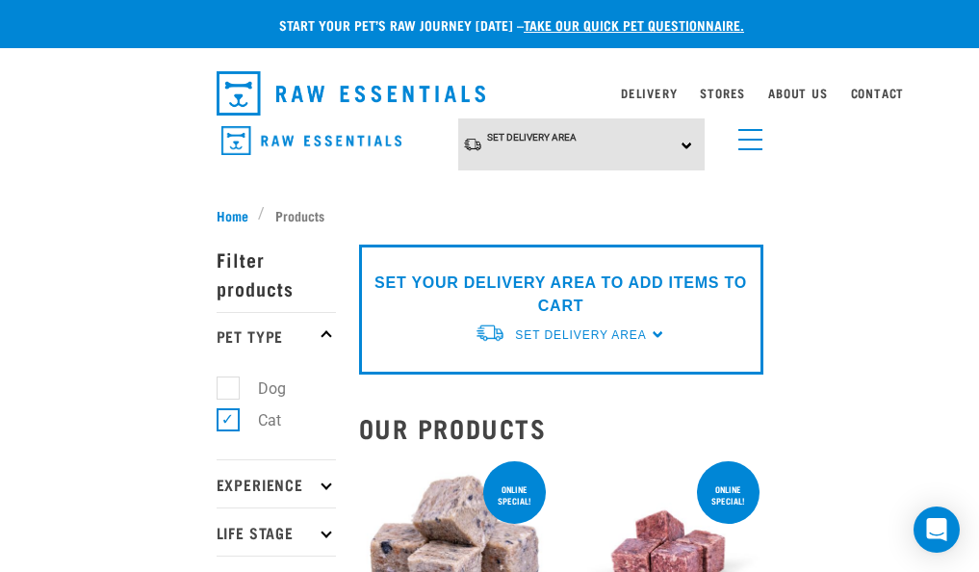
click at [659, 143] on div "Set Delivery Area North Island South Island" at bounding box center [581, 144] width 246 height 53
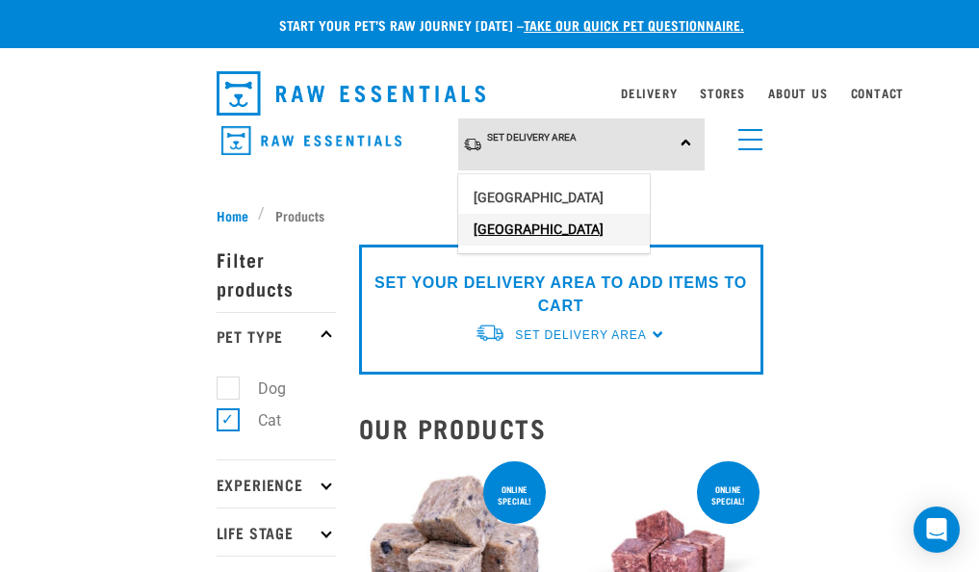
click at [521, 225] on link "[GEOGRAPHIC_DATA]" at bounding box center [554, 230] width 192 height 32
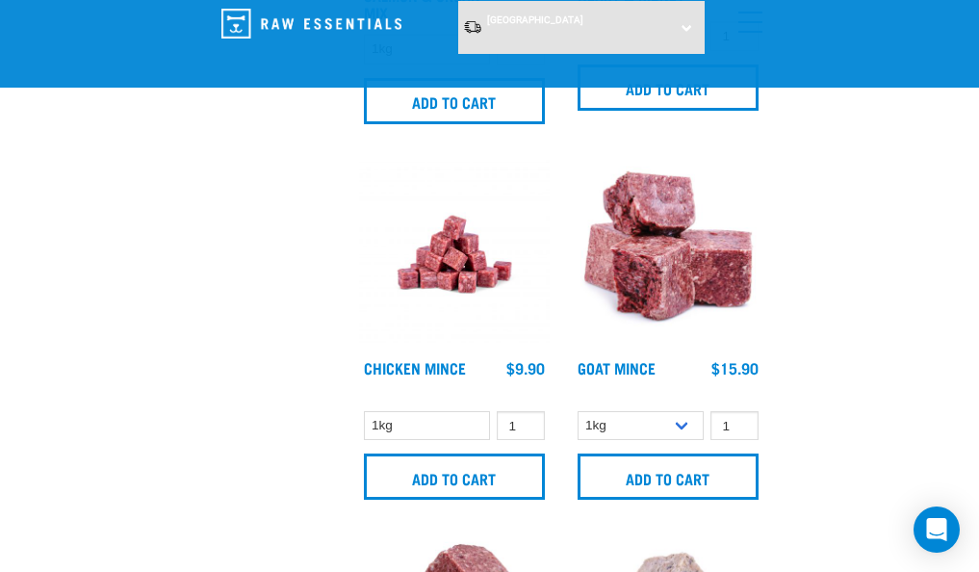
scroll to position [3807, 0]
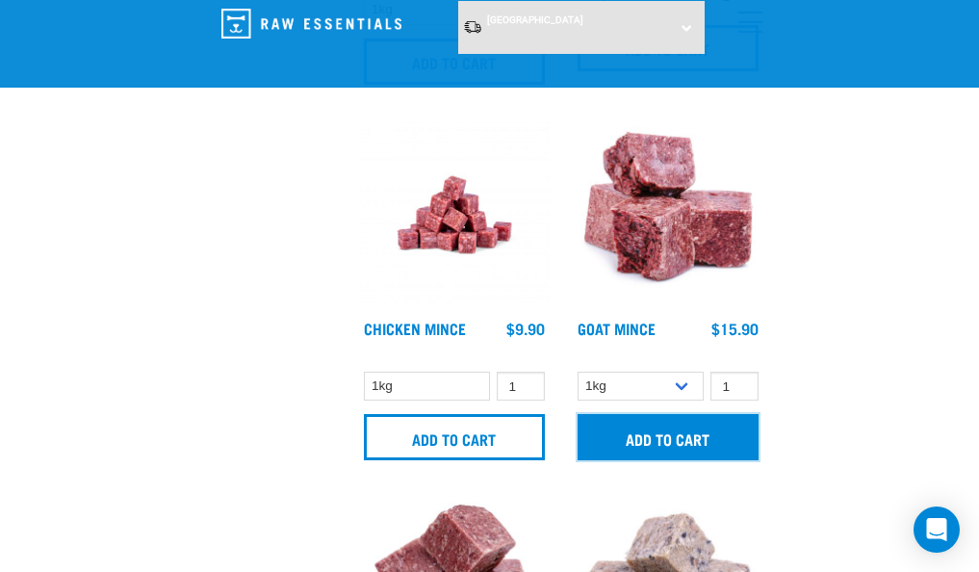
click at [681, 425] on input "Add to cart" at bounding box center [667, 437] width 181 height 46
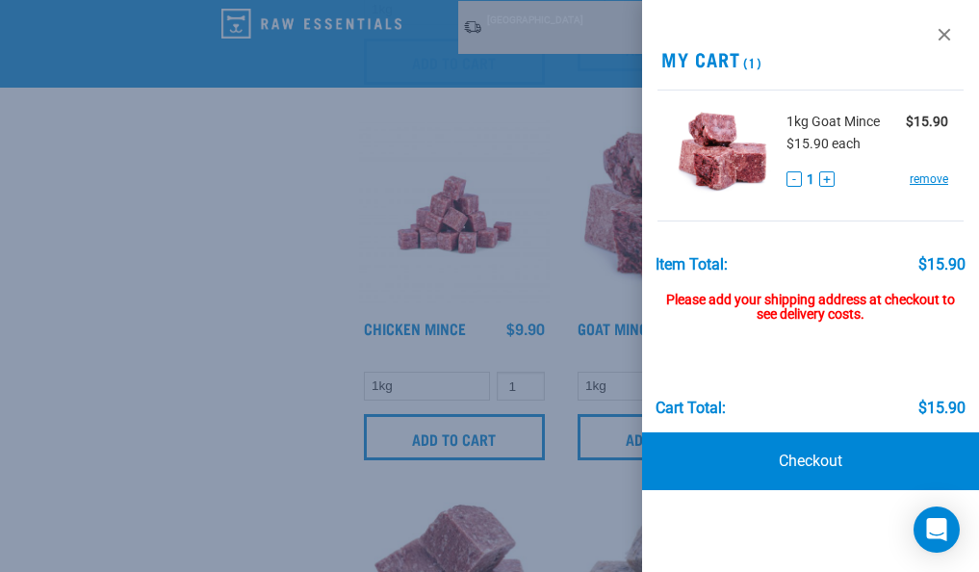
click at [539, 283] on div at bounding box center [489, 286] width 979 height 572
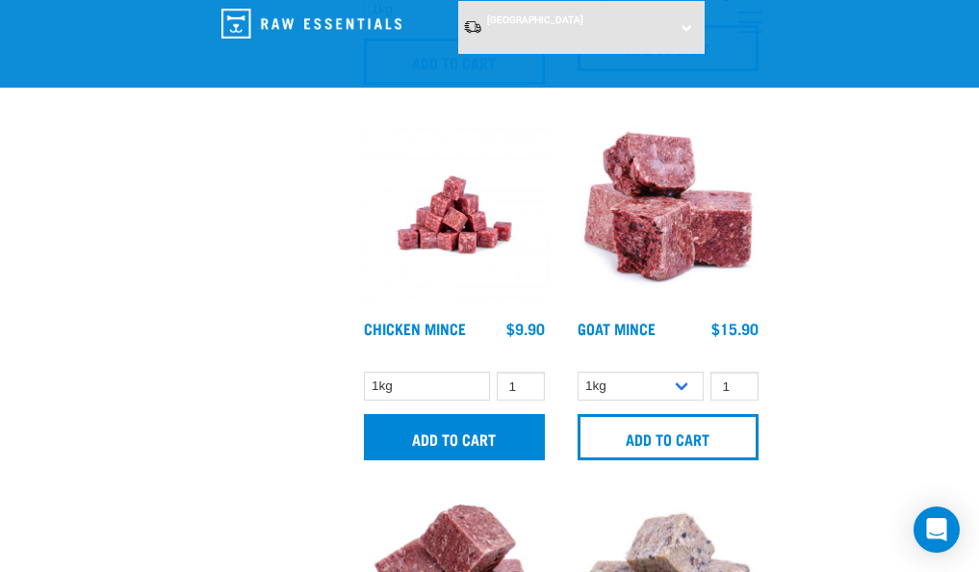
click at [423, 427] on input "Add to cart" at bounding box center [454, 437] width 181 height 46
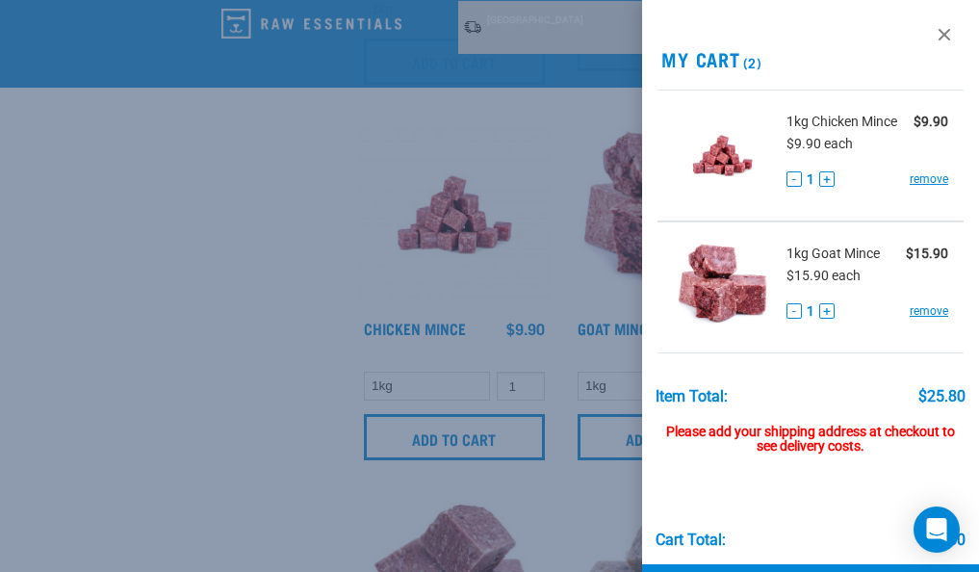
click at [319, 417] on div at bounding box center [489, 286] width 979 height 572
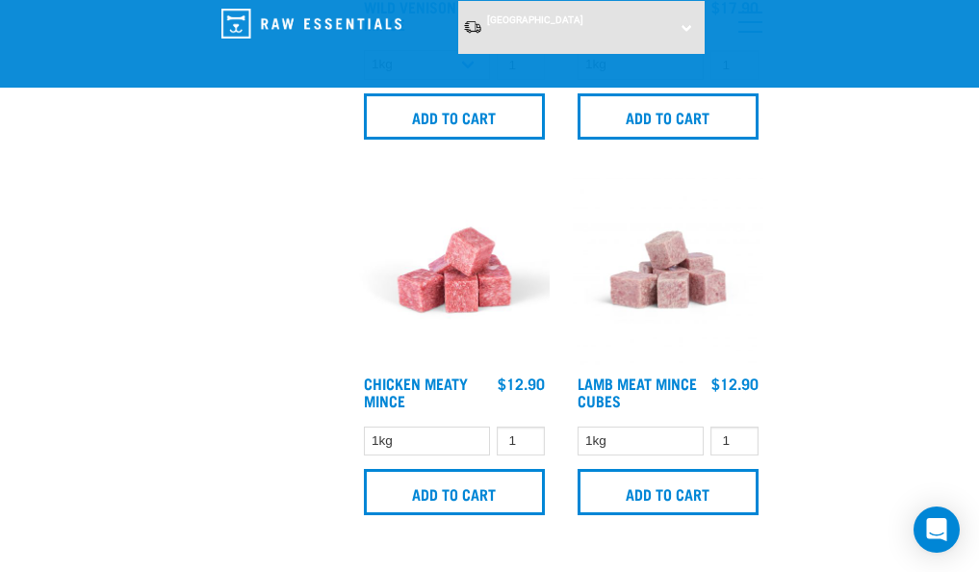
scroll to position [4919, 0]
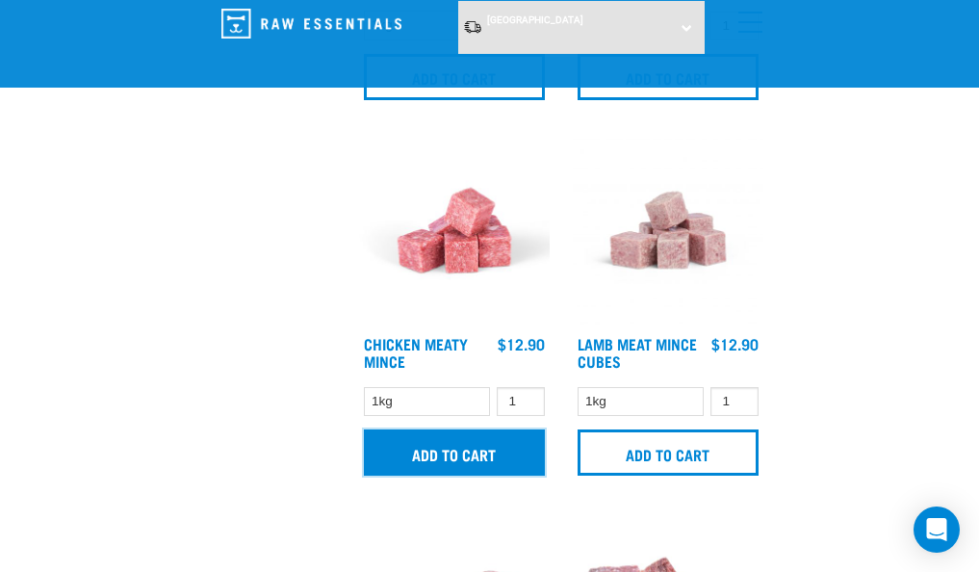
click at [398, 446] on input "Add to cart" at bounding box center [454, 452] width 181 height 46
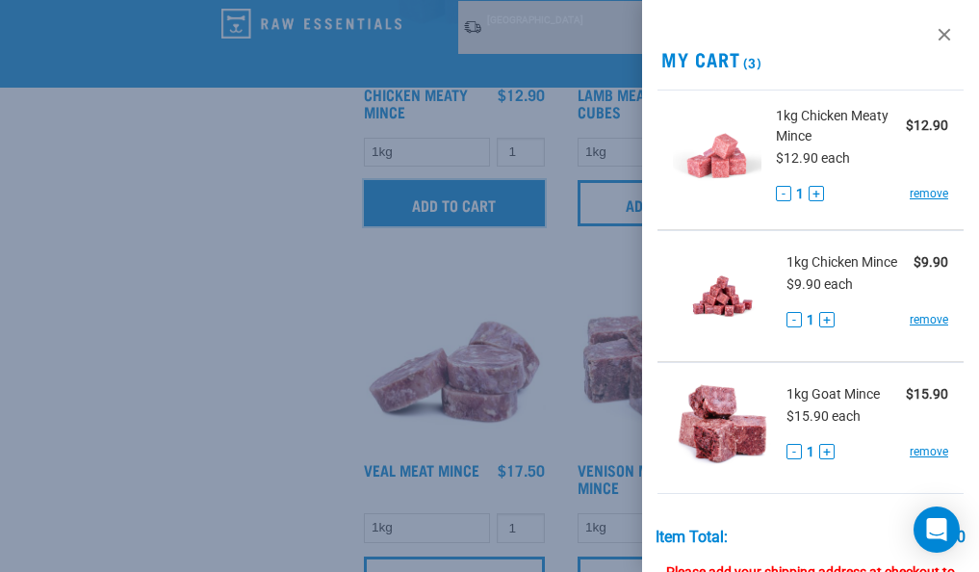
scroll to position [5167, 0]
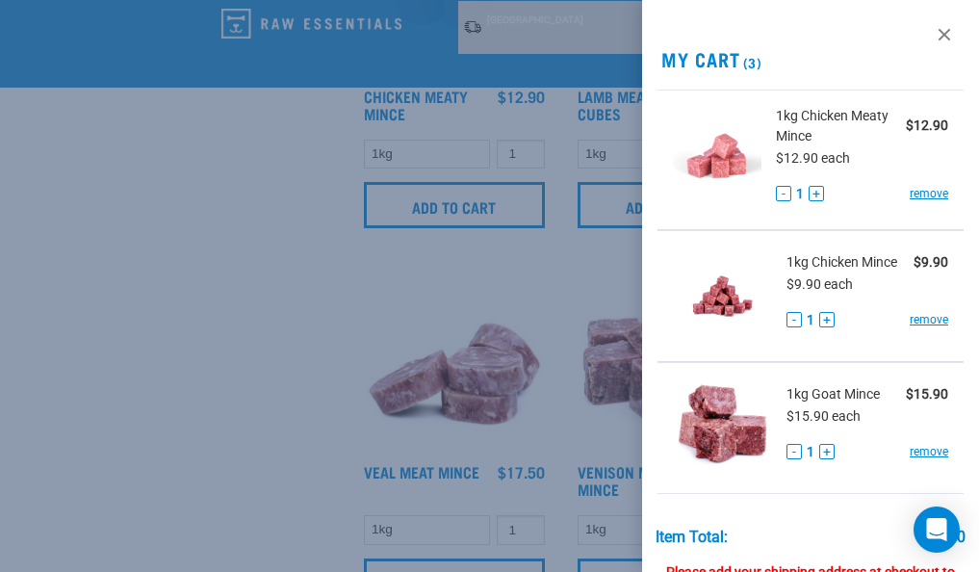
click at [295, 394] on div at bounding box center [489, 286] width 979 height 572
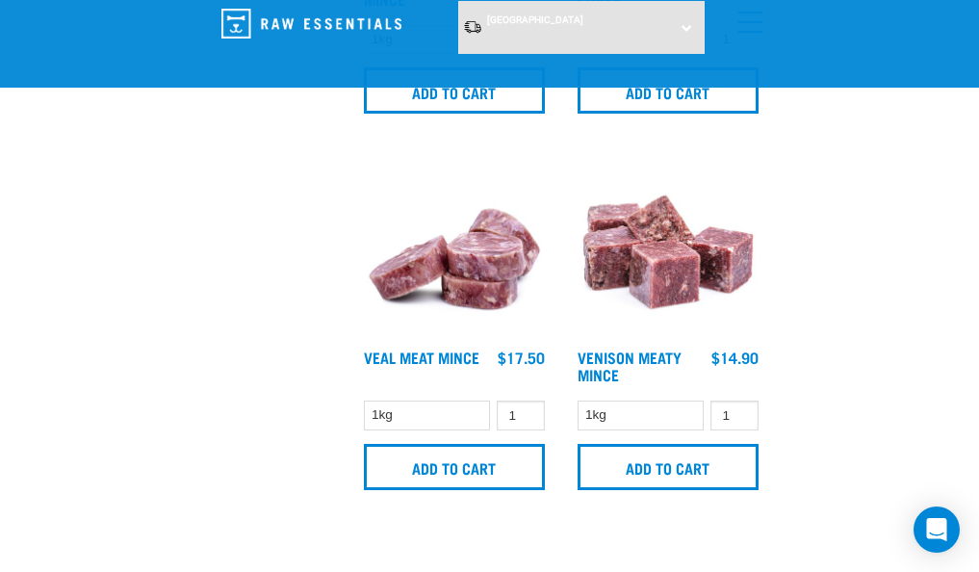
scroll to position [5283, 0]
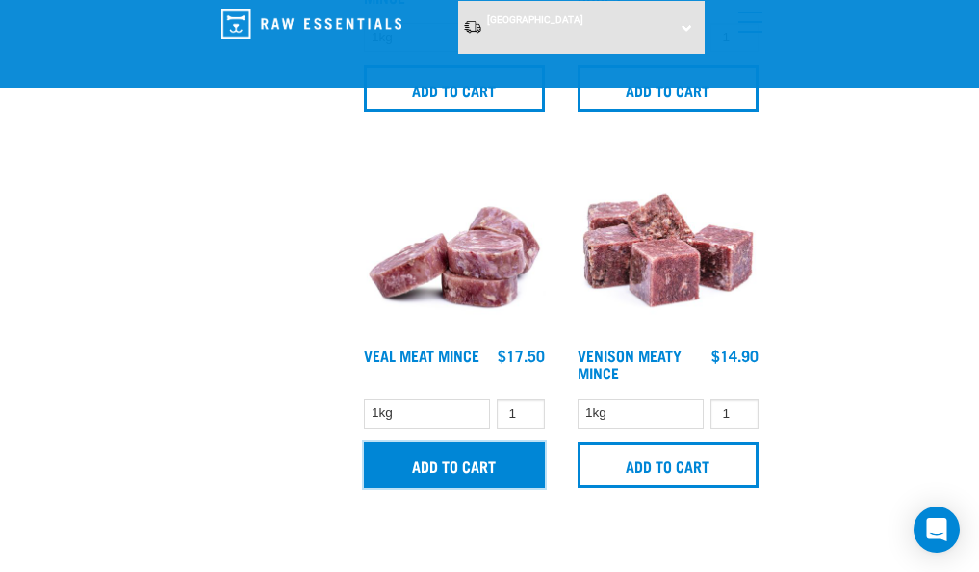
click at [428, 468] on input "Add to cart" at bounding box center [454, 465] width 181 height 46
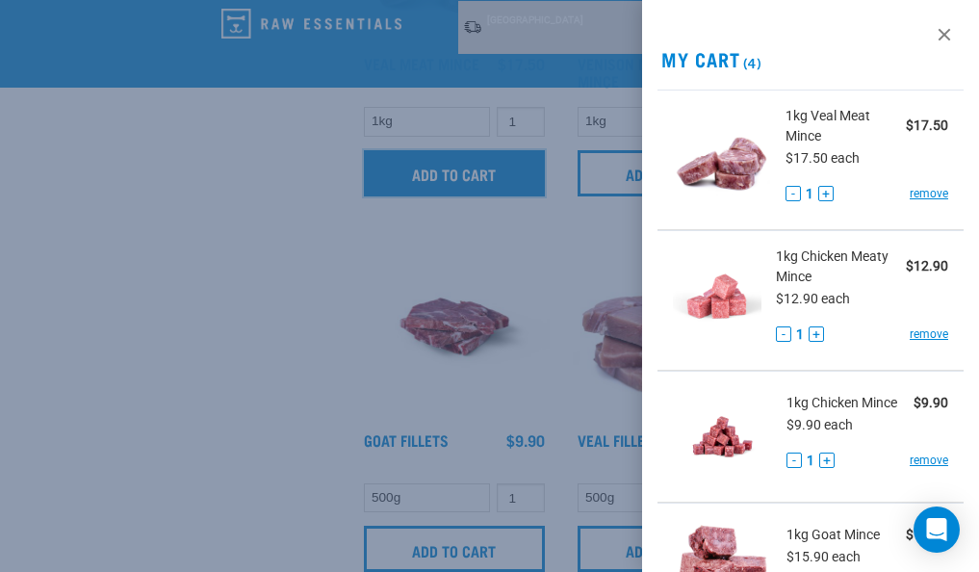
scroll to position [5574, 0]
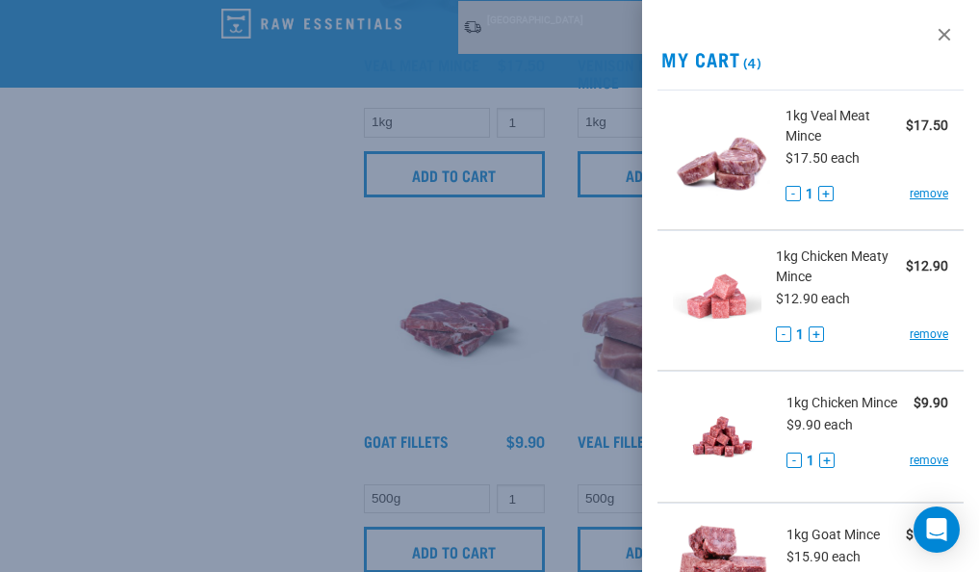
click at [275, 354] on div at bounding box center [489, 286] width 979 height 572
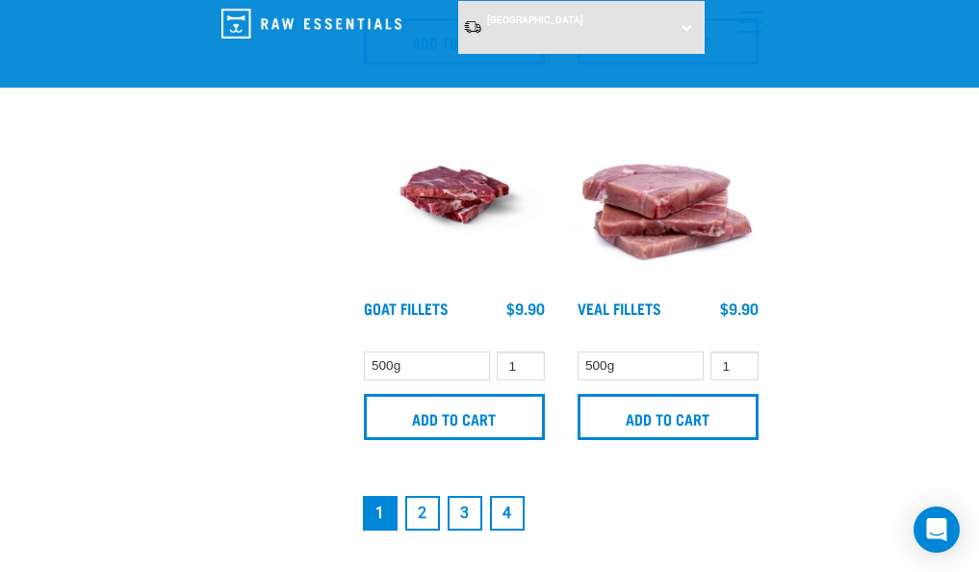
scroll to position [5710, 0]
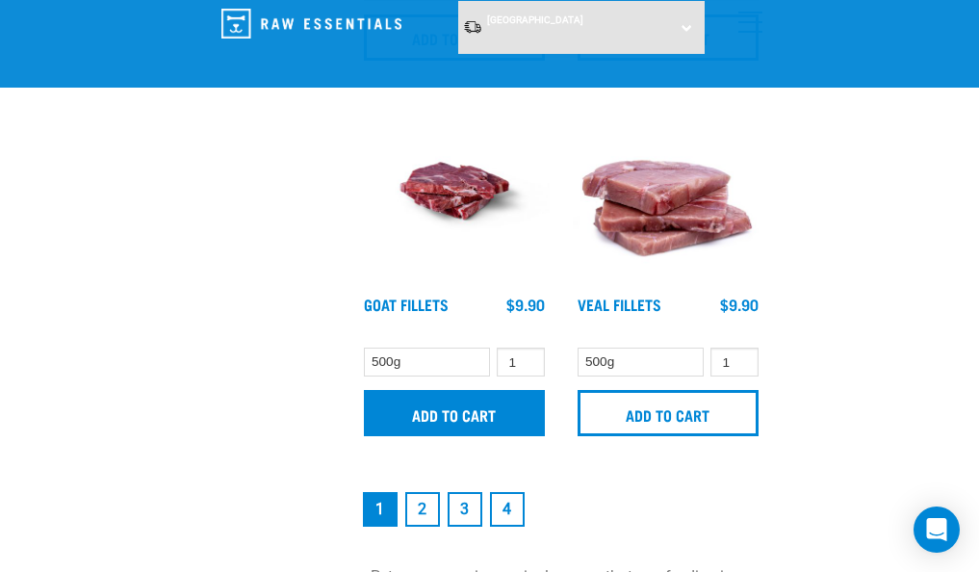
click at [462, 402] on input "Add to cart" at bounding box center [454, 413] width 181 height 46
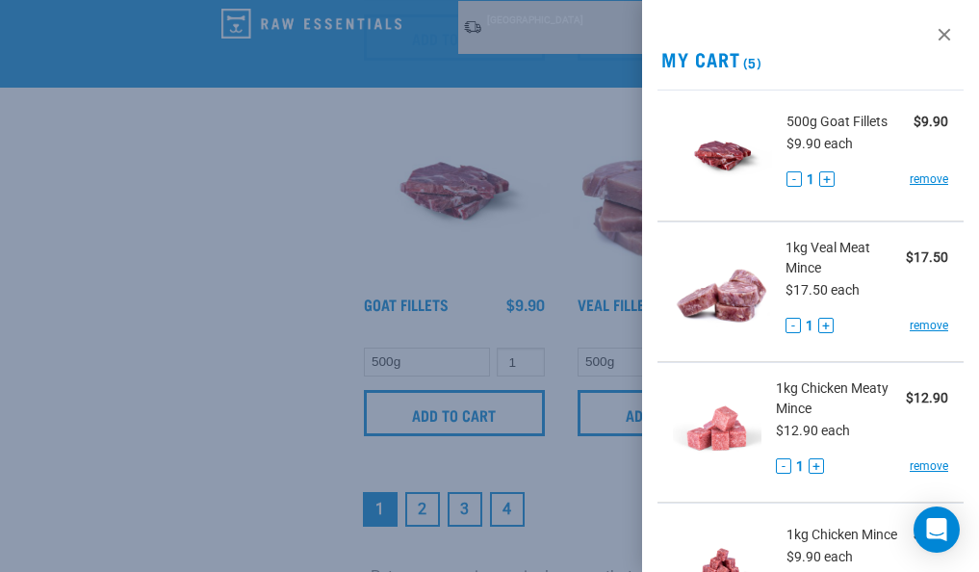
click at [329, 384] on div at bounding box center [489, 286] width 979 height 572
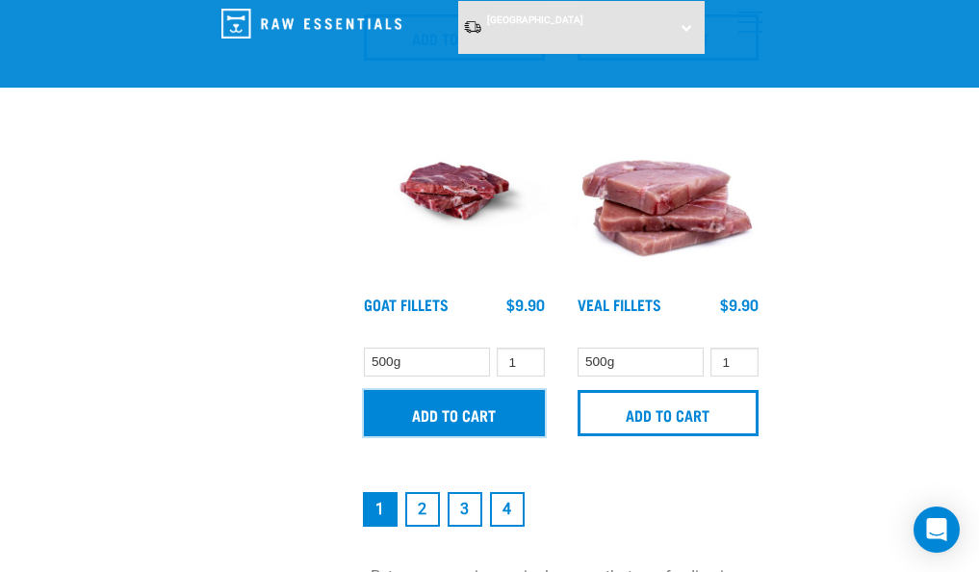
click at [415, 413] on input "Add to cart" at bounding box center [454, 413] width 181 height 46
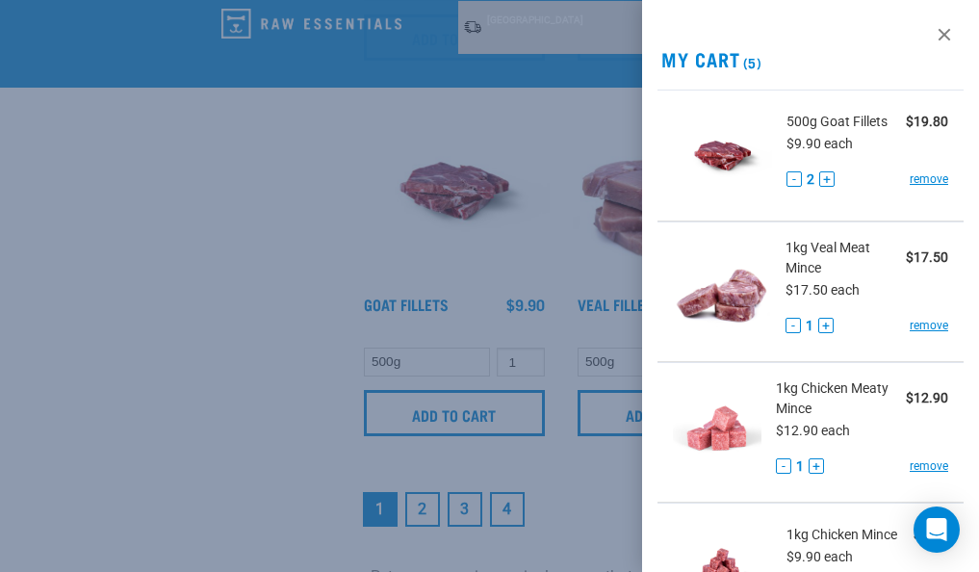
click at [253, 353] on div at bounding box center [489, 286] width 979 height 572
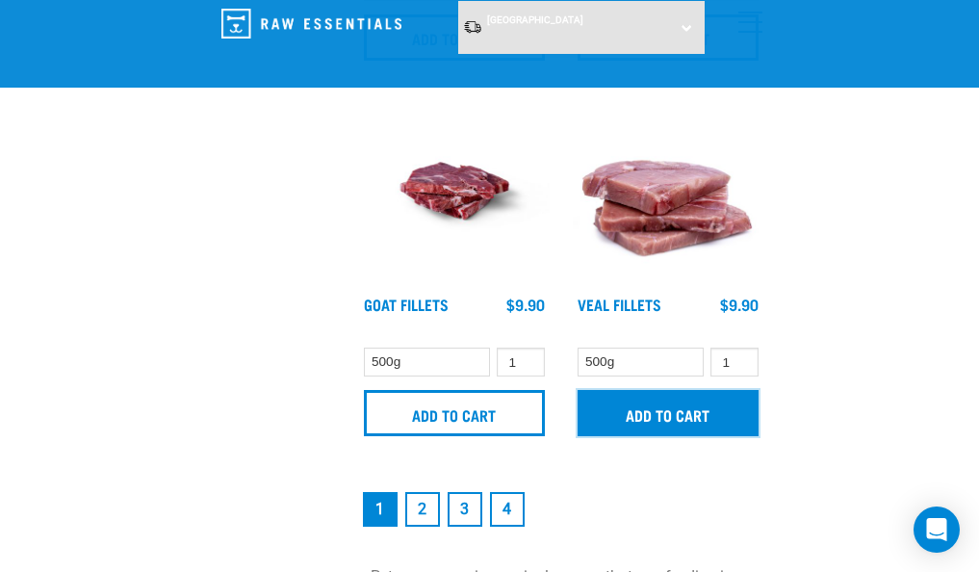
click at [628, 398] on input "Add to cart" at bounding box center [667, 413] width 181 height 46
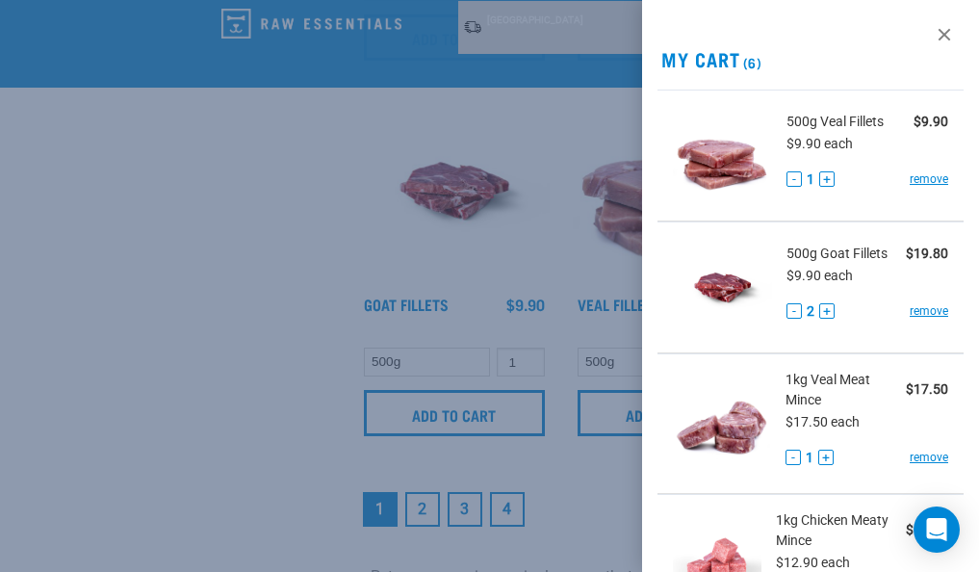
click at [184, 386] on div at bounding box center [489, 286] width 979 height 572
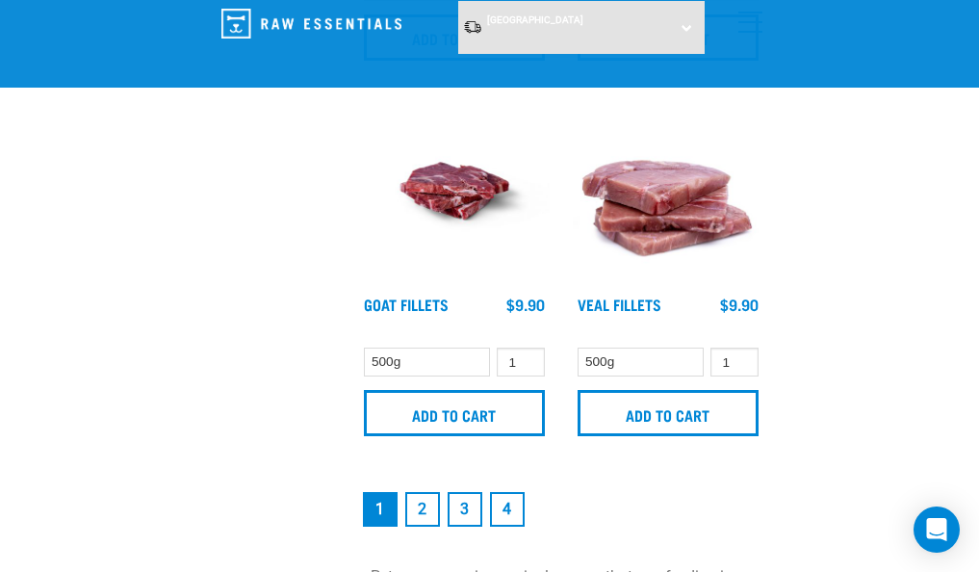
click at [422, 497] on link "2" at bounding box center [422, 509] width 35 height 35
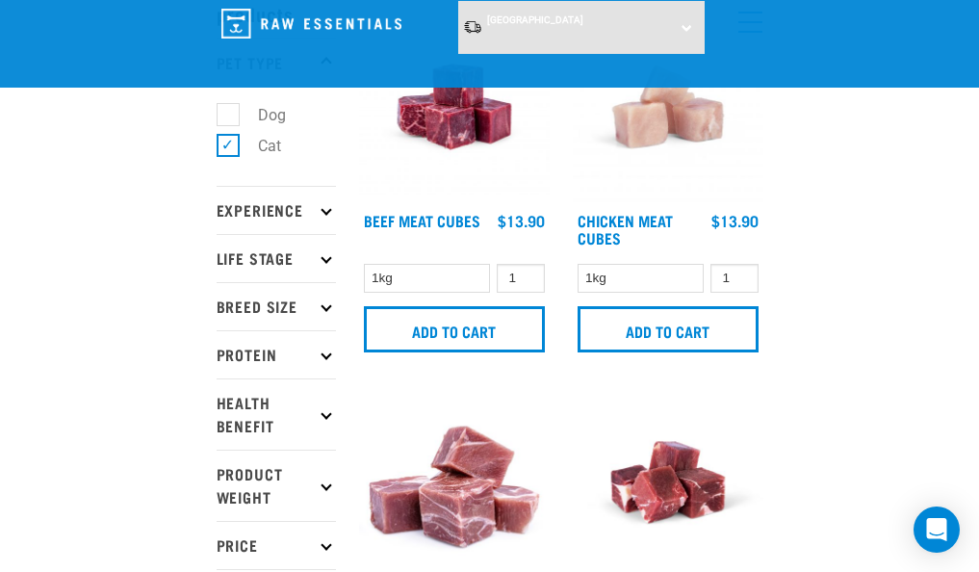
scroll to position [148, 0]
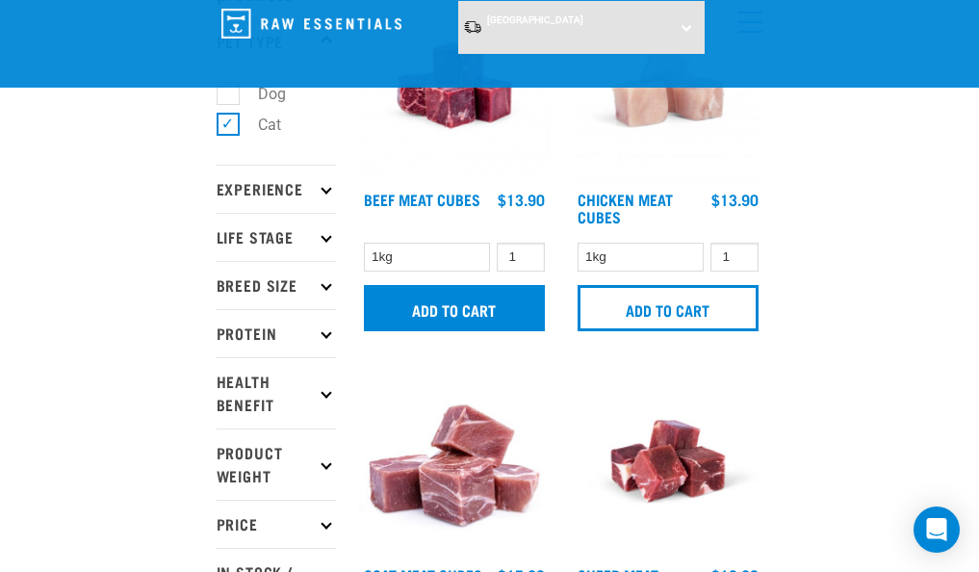
click at [475, 310] on input "Add to cart" at bounding box center [454, 308] width 181 height 46
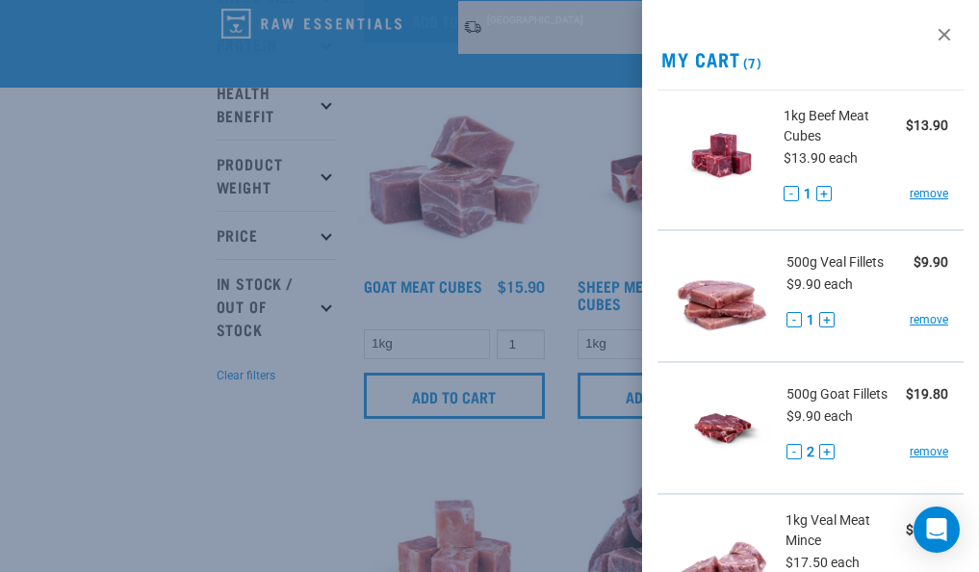
scroll to position [386, 0]
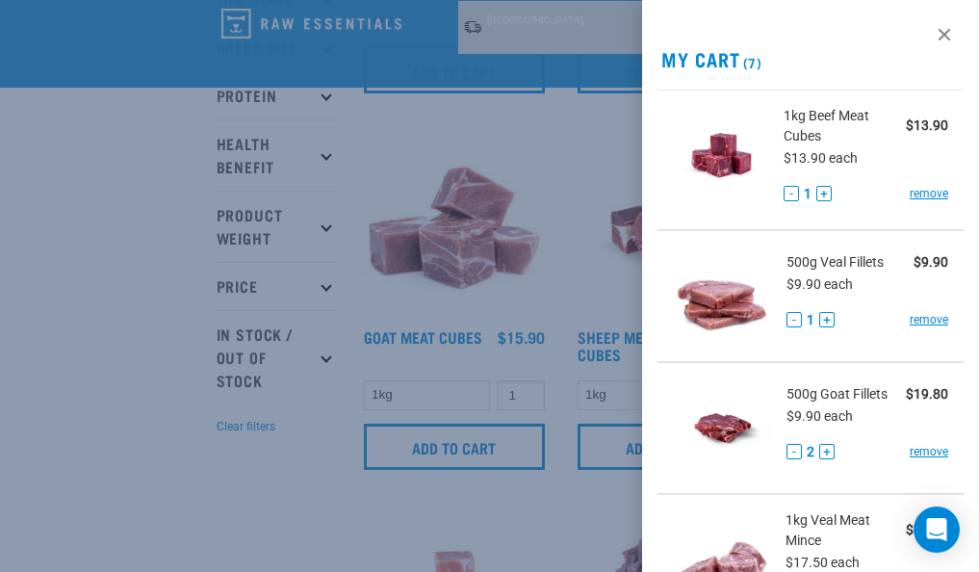
click at [141, 514] on div at bounding box center [489, 286] width 979 height 572
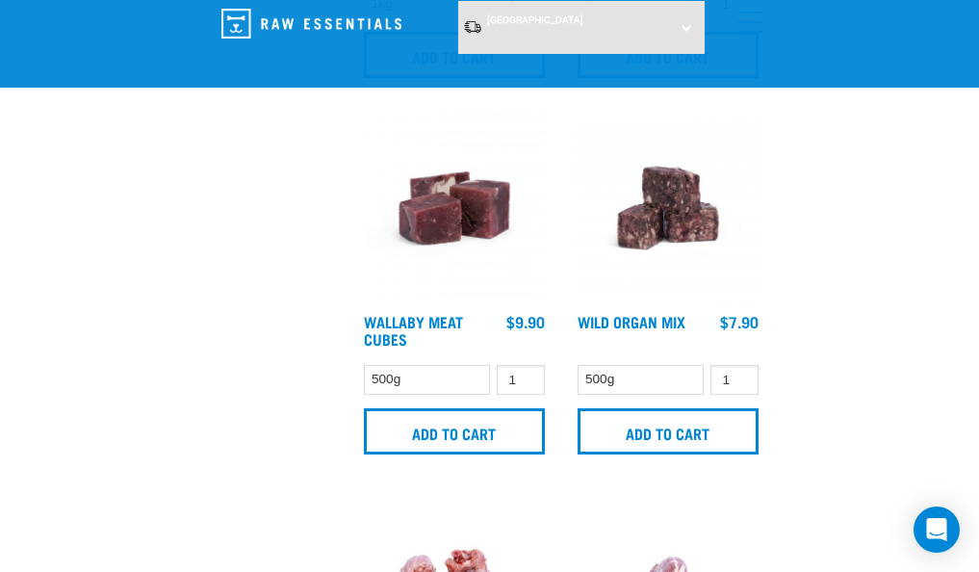
scroll to position [1204, 0]
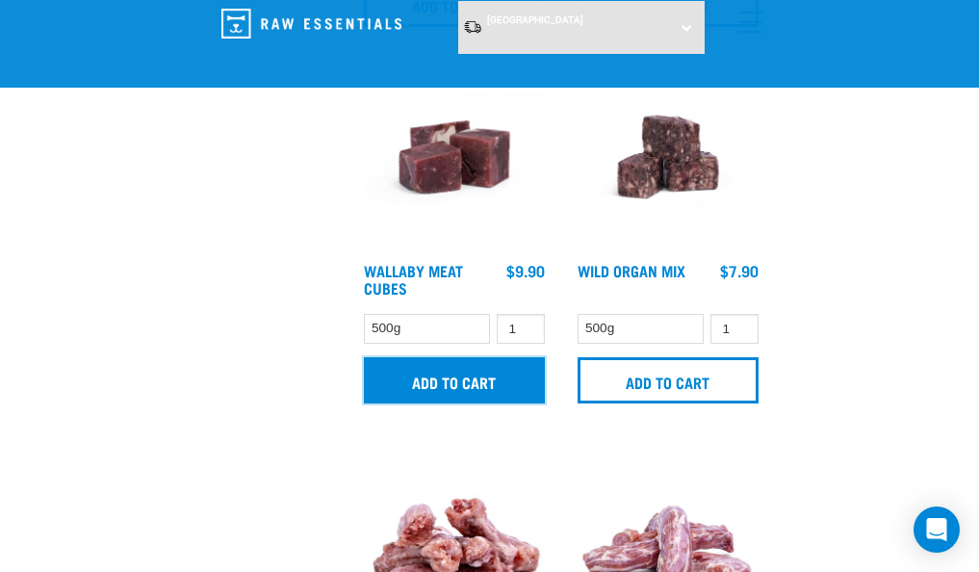
click at [490, 375] on input "Add to cart" at bounding box center [454, 380] width 181 height 46
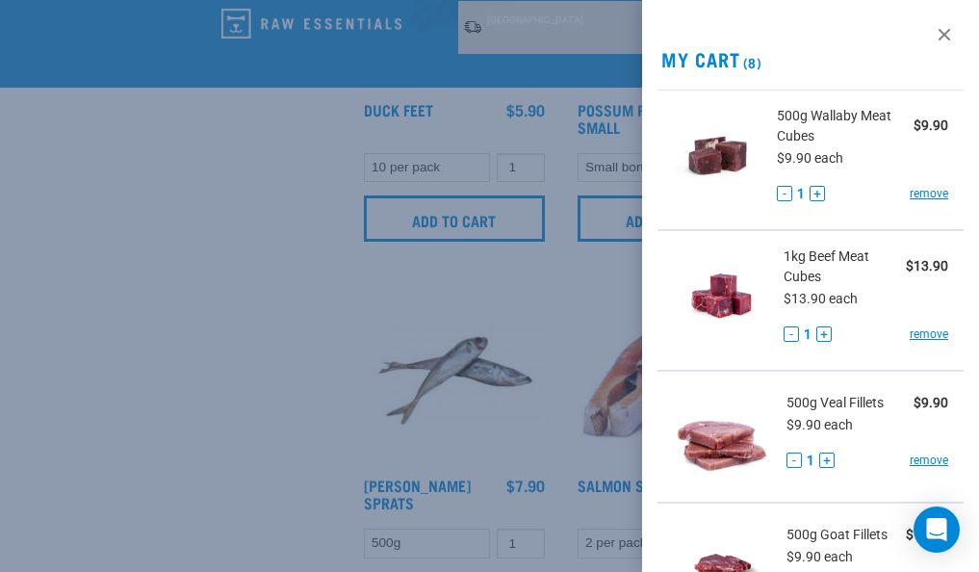
click at [275, 293] on div at bounding box center [489, 286] width 979 height 572
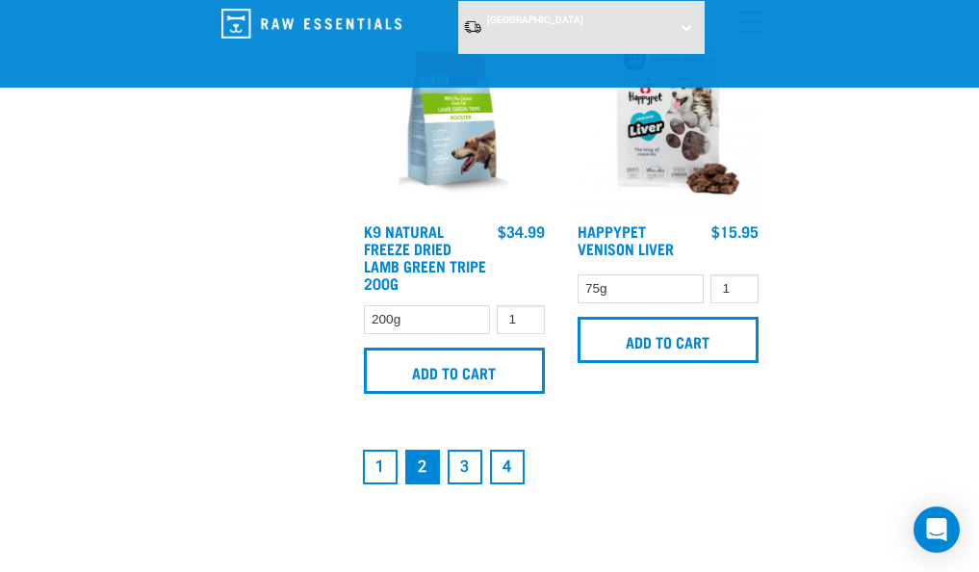
scroll to position [5799, 0]
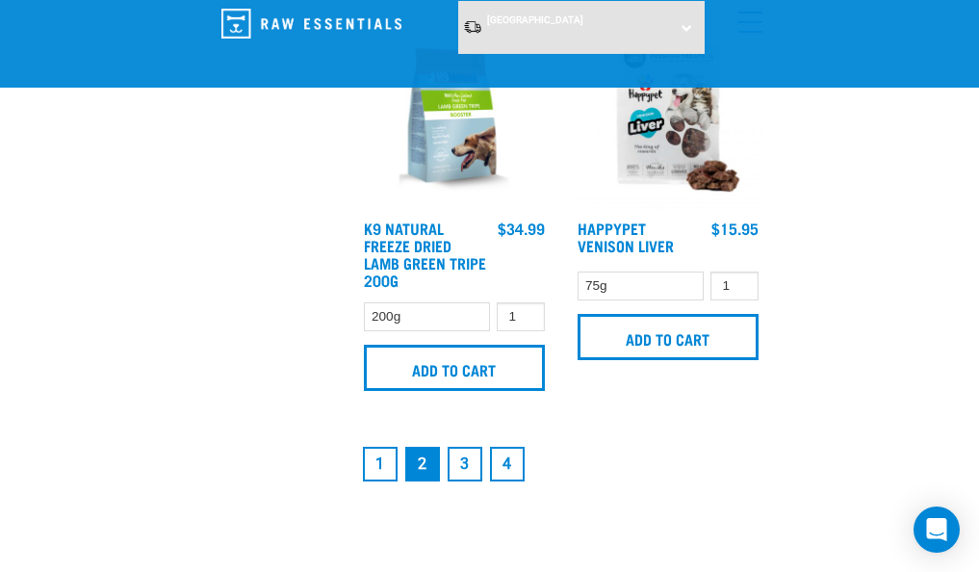
click at [466, 457] on link "3" at bounding box center [465, 464] width 35 height 35
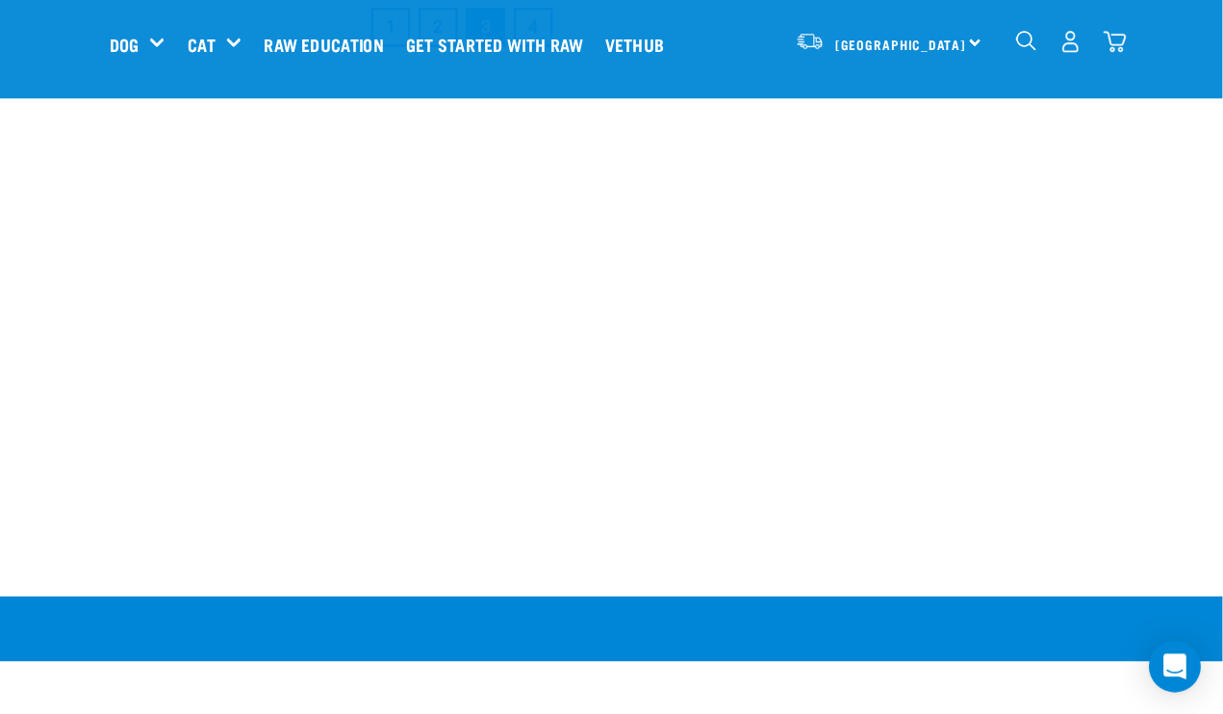
scroll to position [3477, 0]
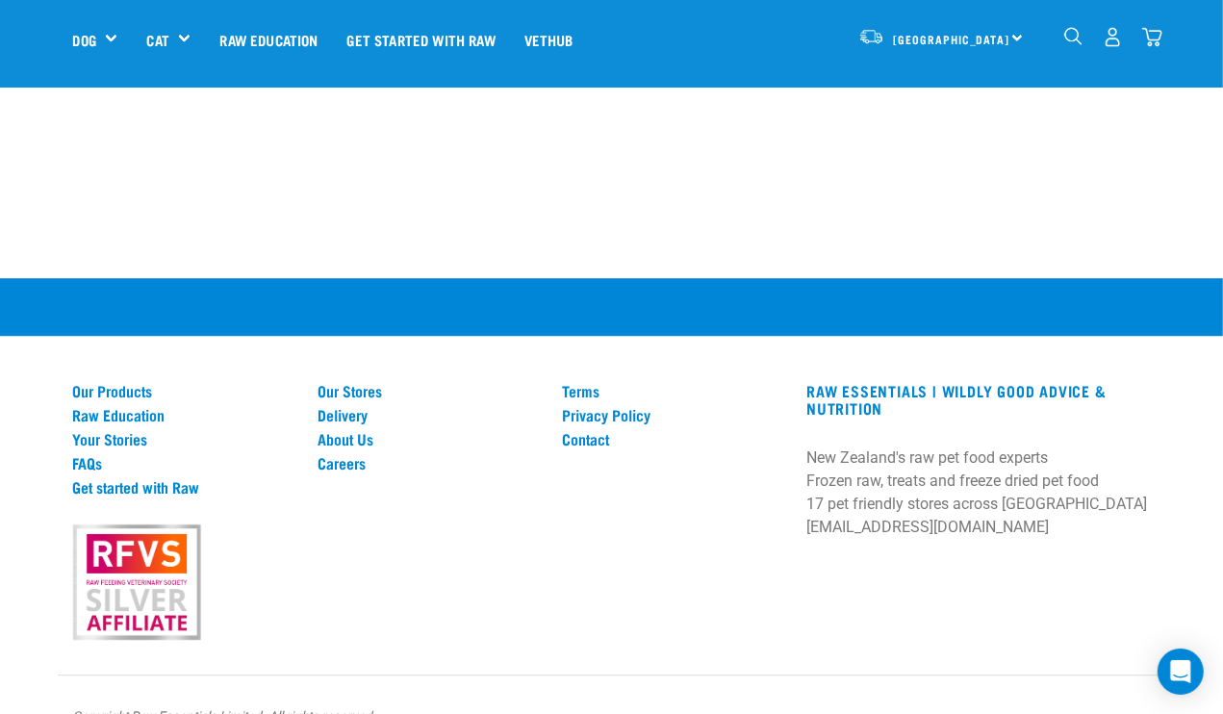
click at [978, 28] on img "dropdown navigation" at bounding box center [1152, 37] width 20 height 20
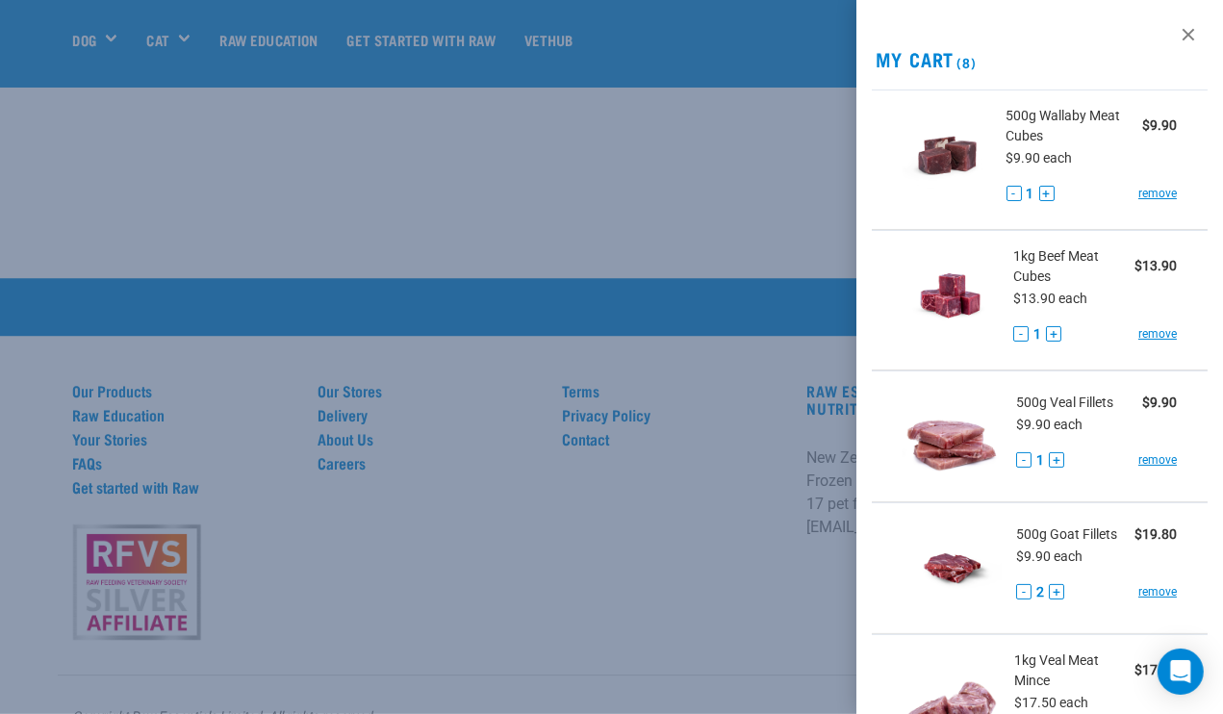
scroll to position [750, 0]
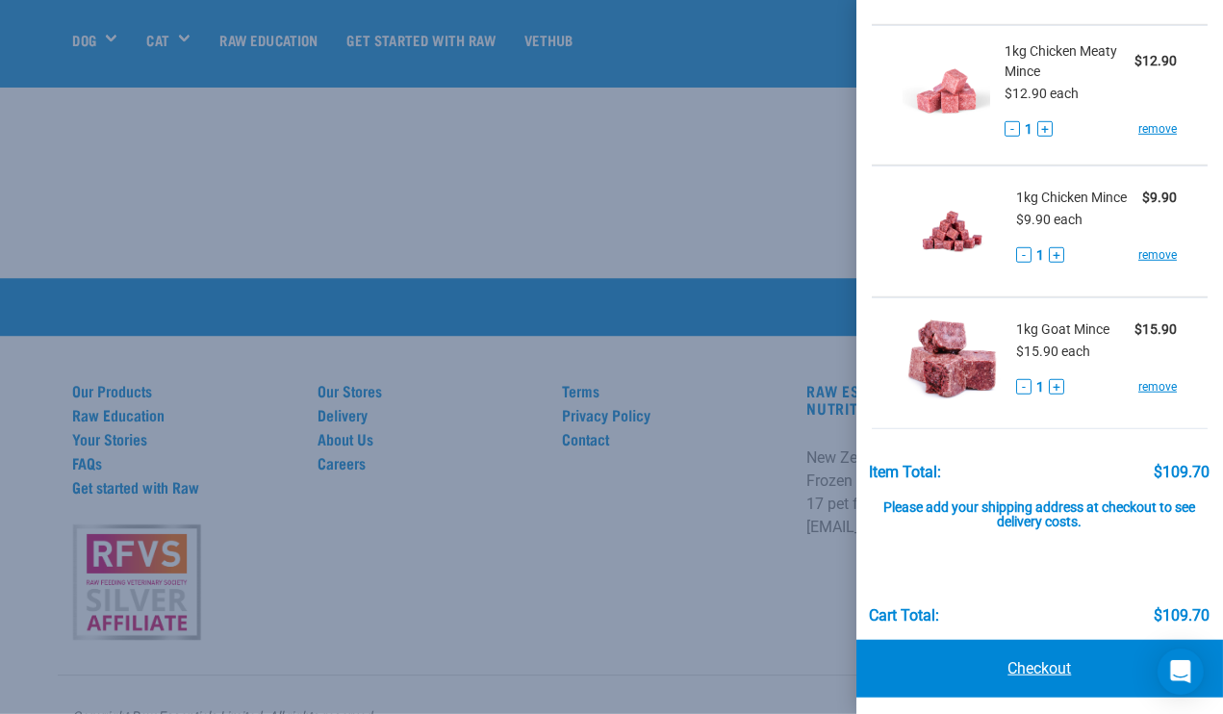
click at [978, 571] on link "Checkout" at bounding box center [1040, 669] width 367 height 58
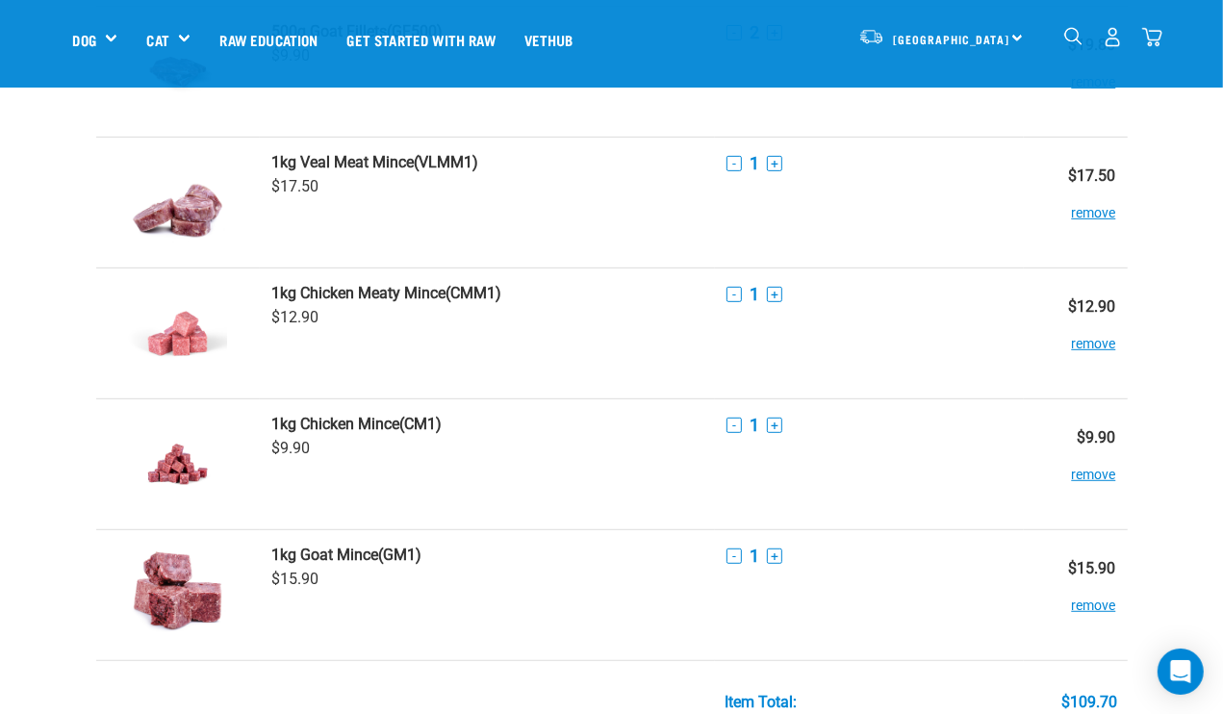
scroll to position [542, 0]
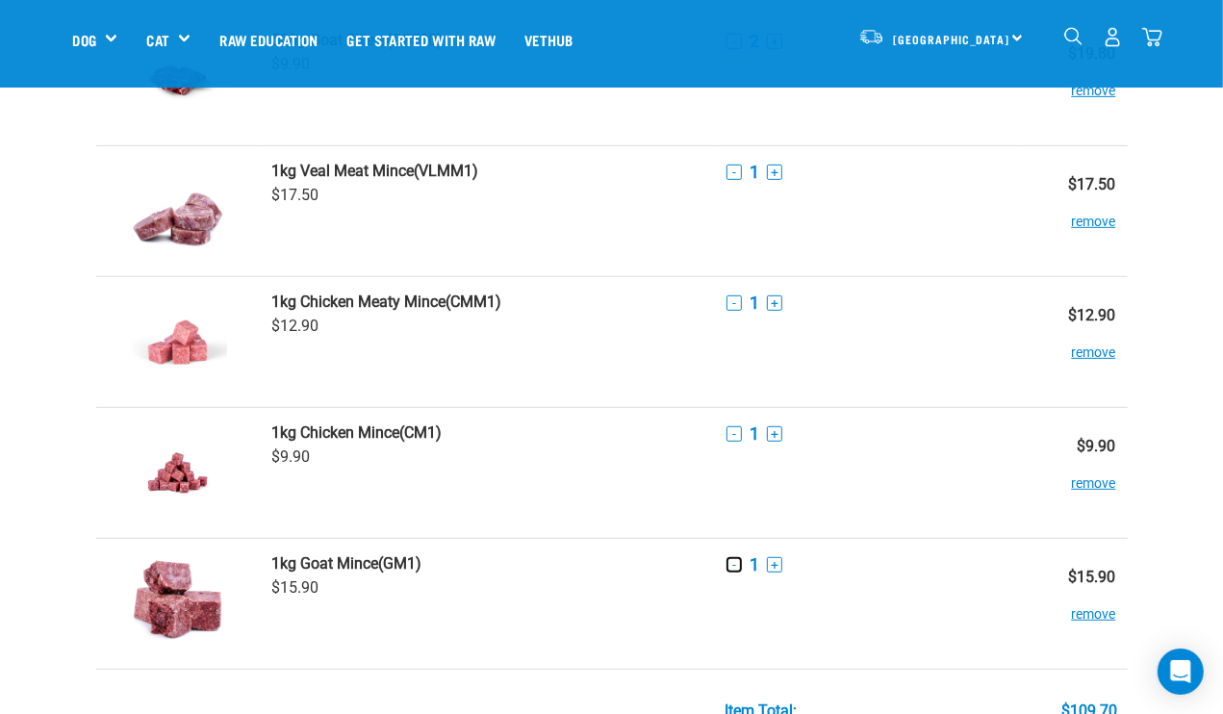
click at [732, 564] on button "-" at bounding box center [734, 564] width 15 height 15
click at [1089, 613] on button "remove" at bounding box center [1094, 605] width 44 height 38
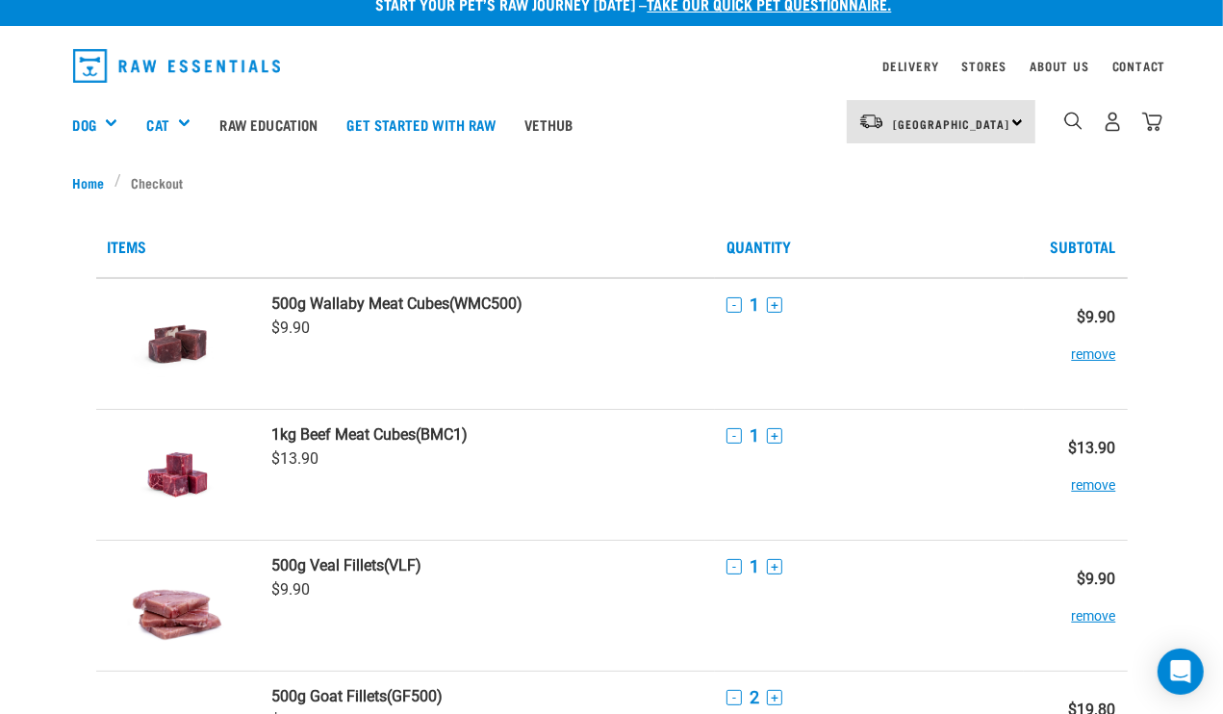
scroll to position [15, 0]
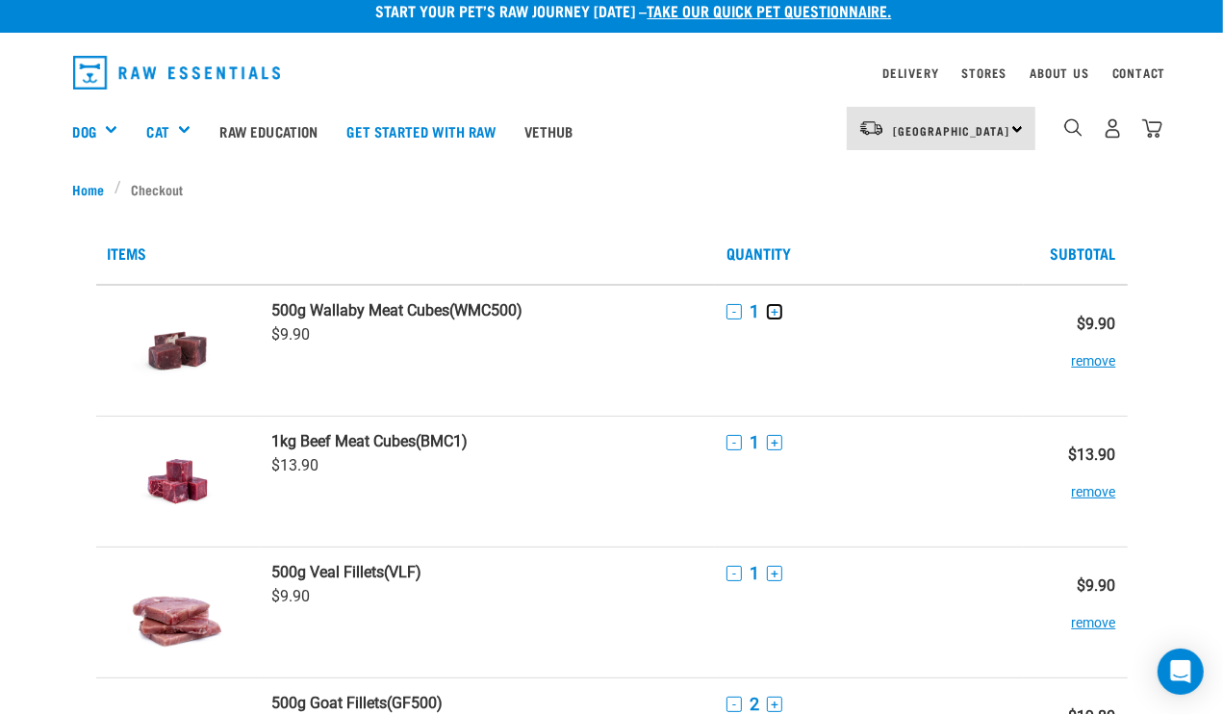
click at [778, 311] on button "+" at bounding box center [774, 311] width 15 height 15
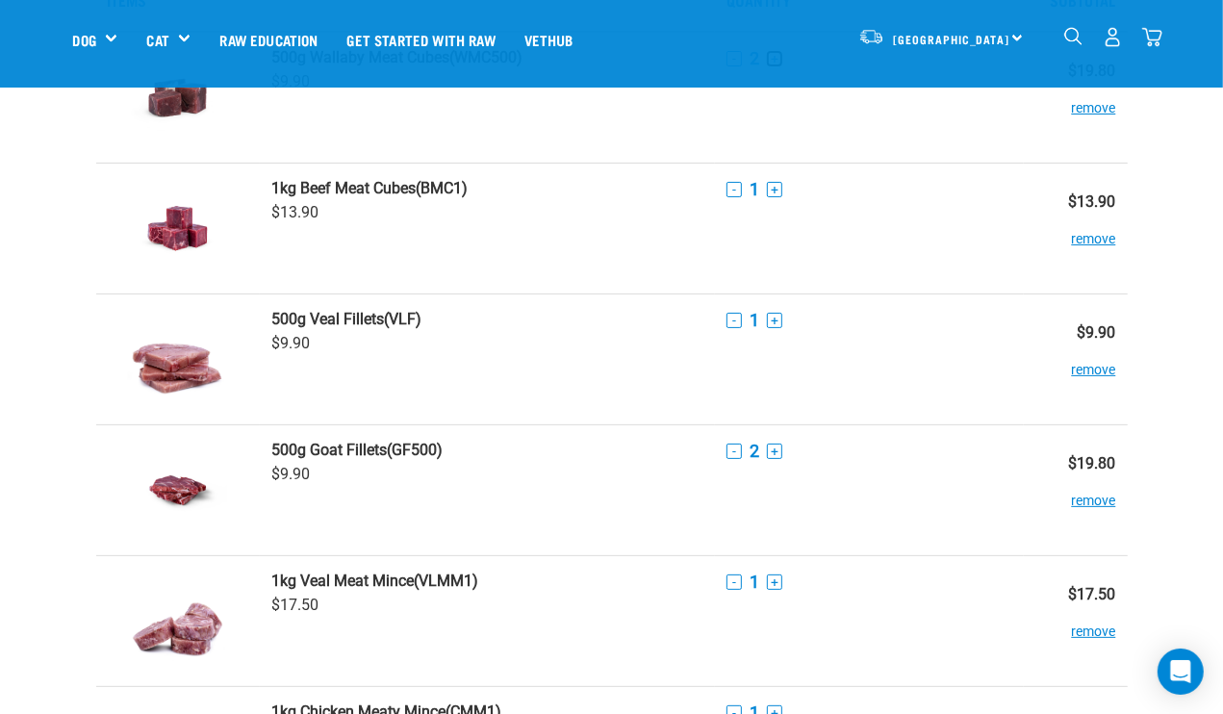
scroll to position [131, 0]
click at [773, 321] on button "+" at bounding box center [774, 321] width 15 height 15
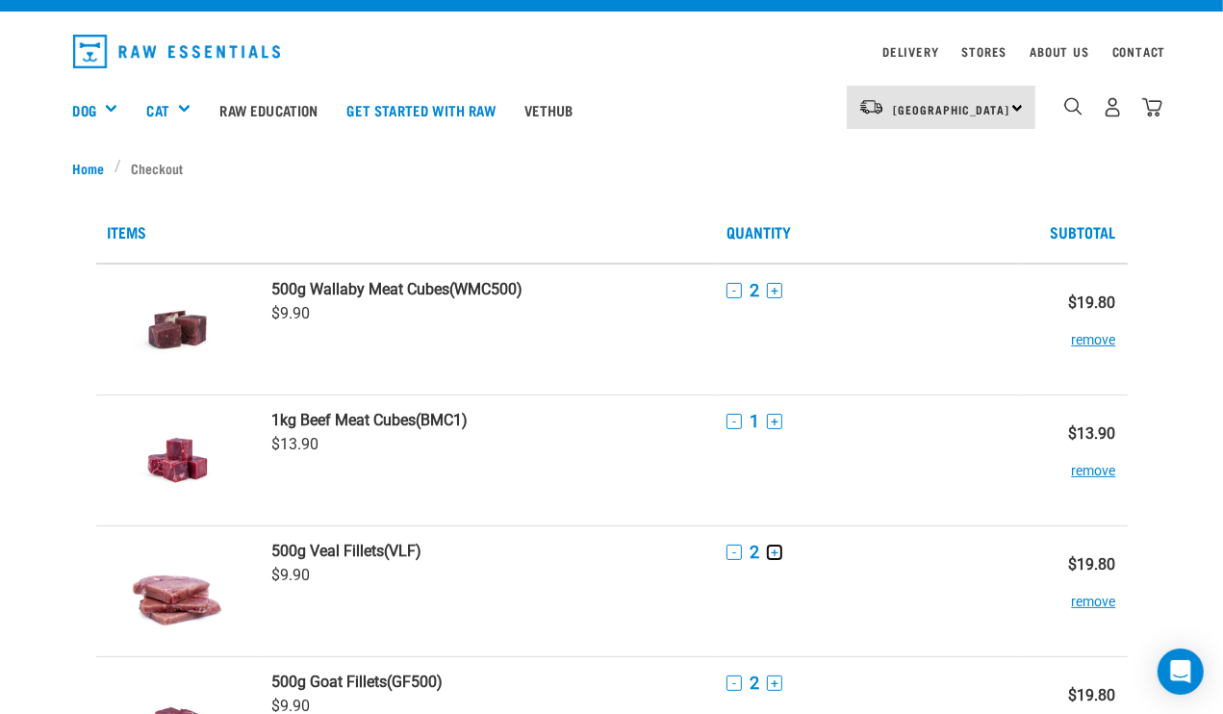
scroll to position [35, 0]
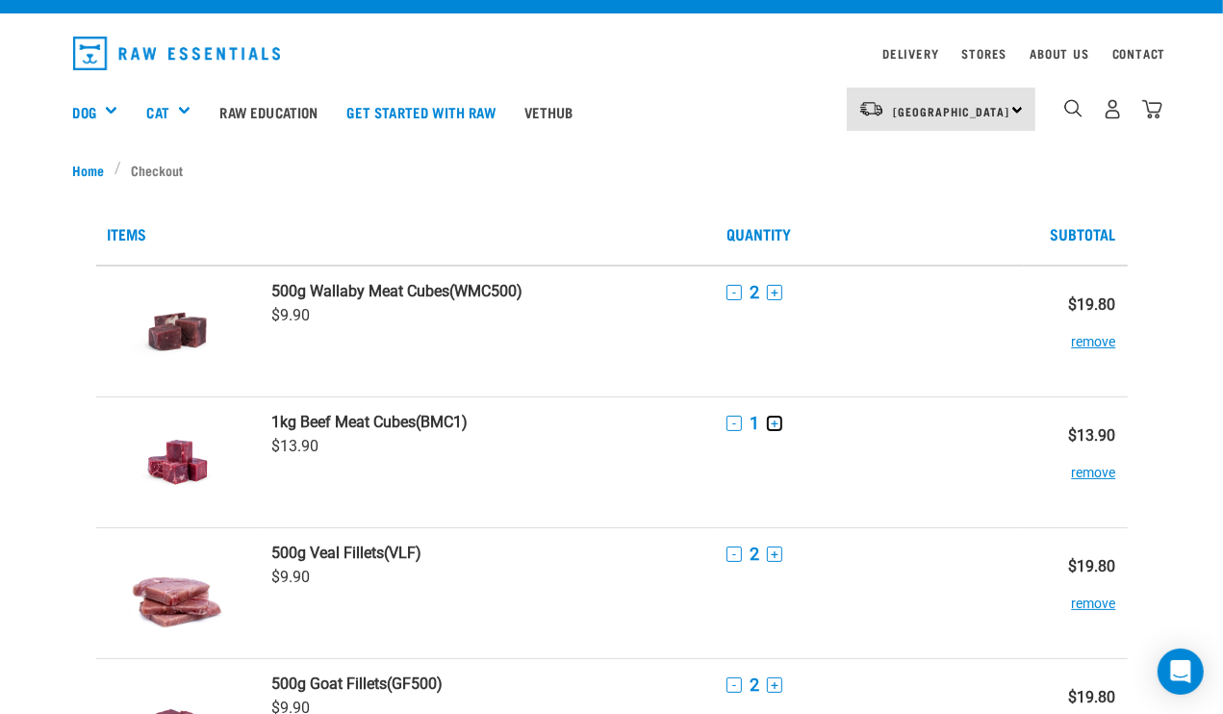
click at [778, 426] on button "+" at bounding box center [774, 423] width 15 height 15
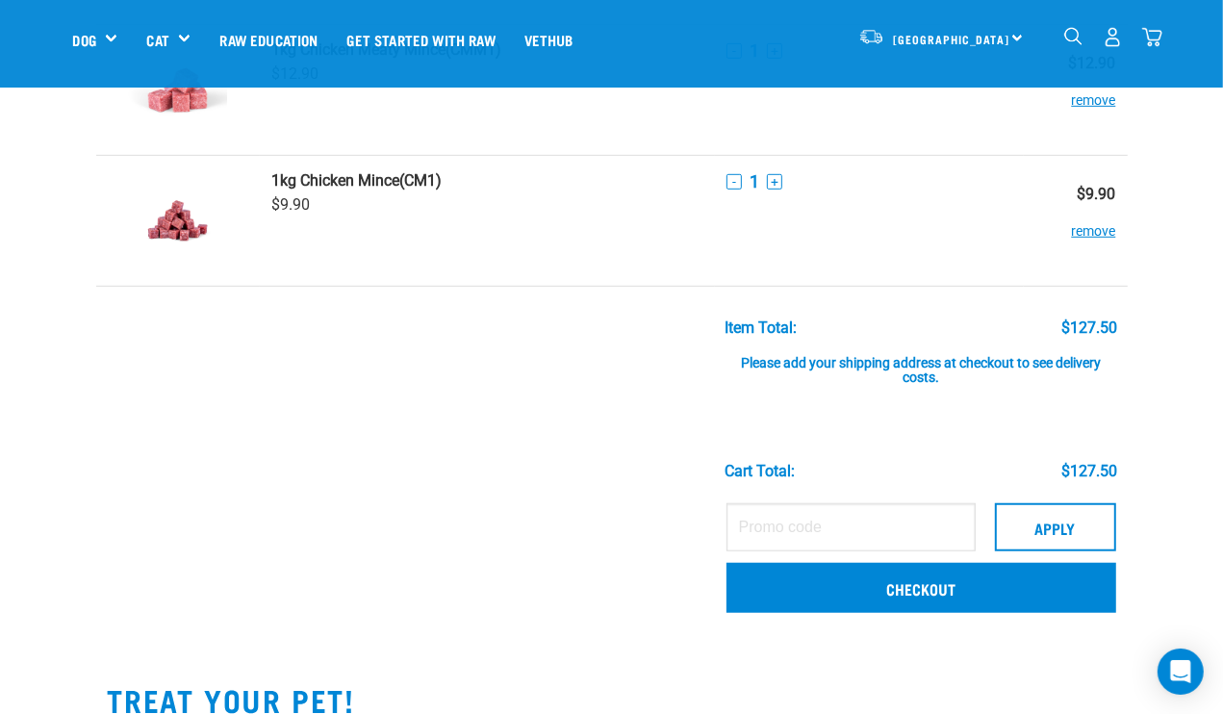
scroll to position [802, 0]
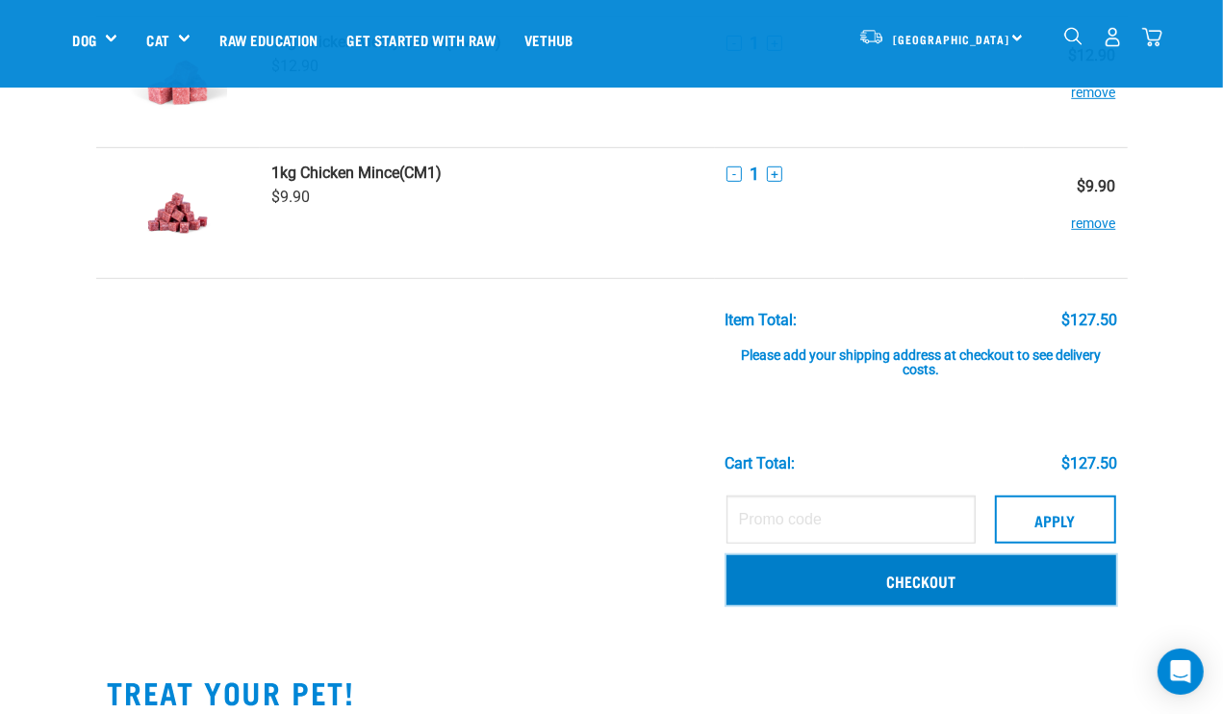
click at [892, 571] on link "Checkout" at bounding box center [922, 580] width 390 height 50
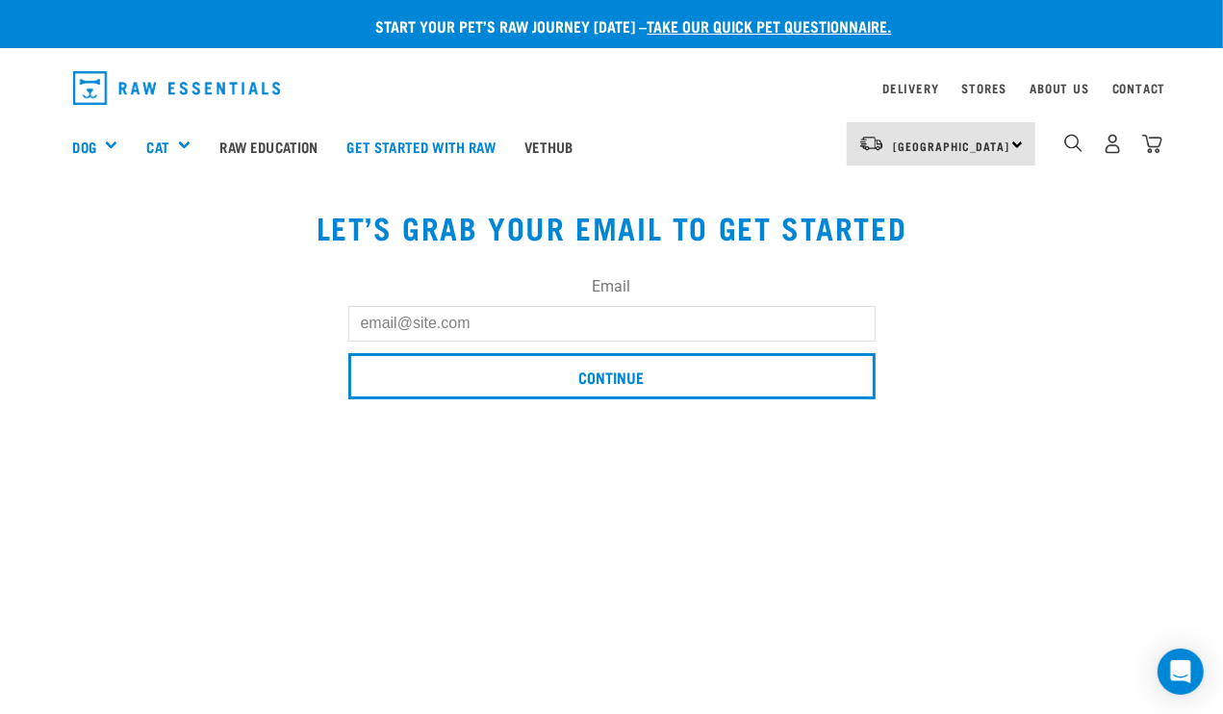
click at [712, 333] on input "Email" at bounding box center [611, 323] width 527 height 35
type input "loren.kennedy@gmail.com"
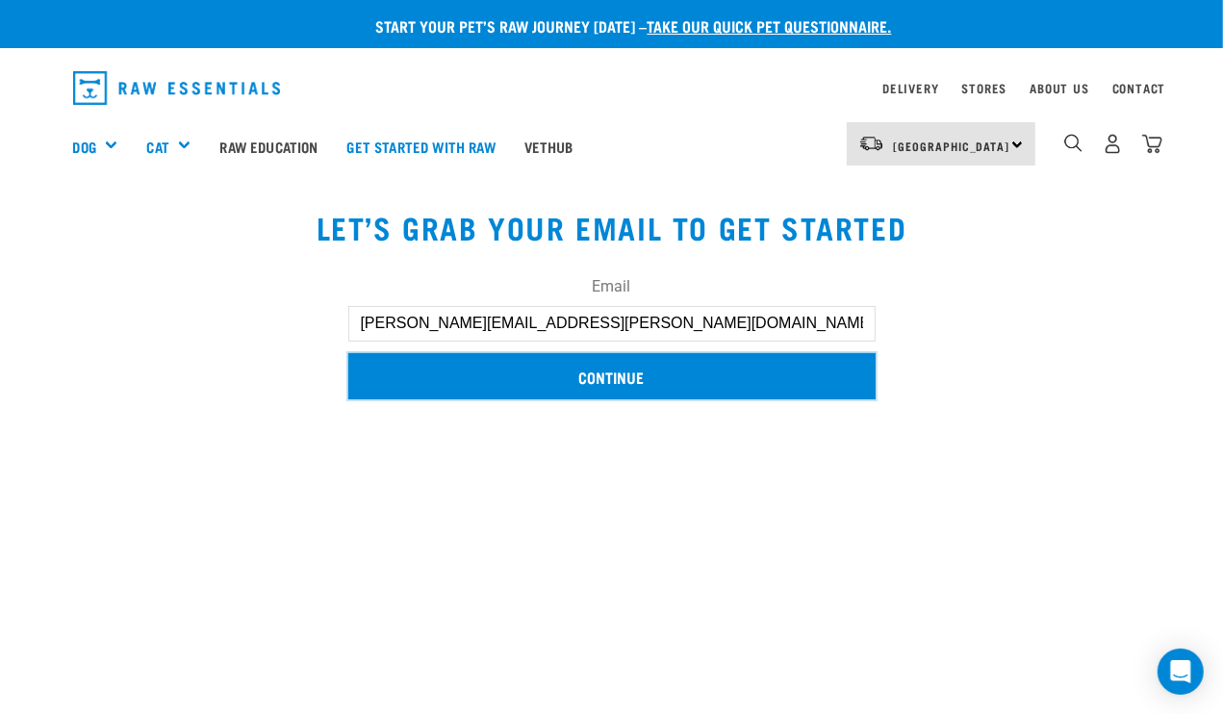
click at [589, 369] on input "Continue" at bounding box center [611, 376] width 527 height 46
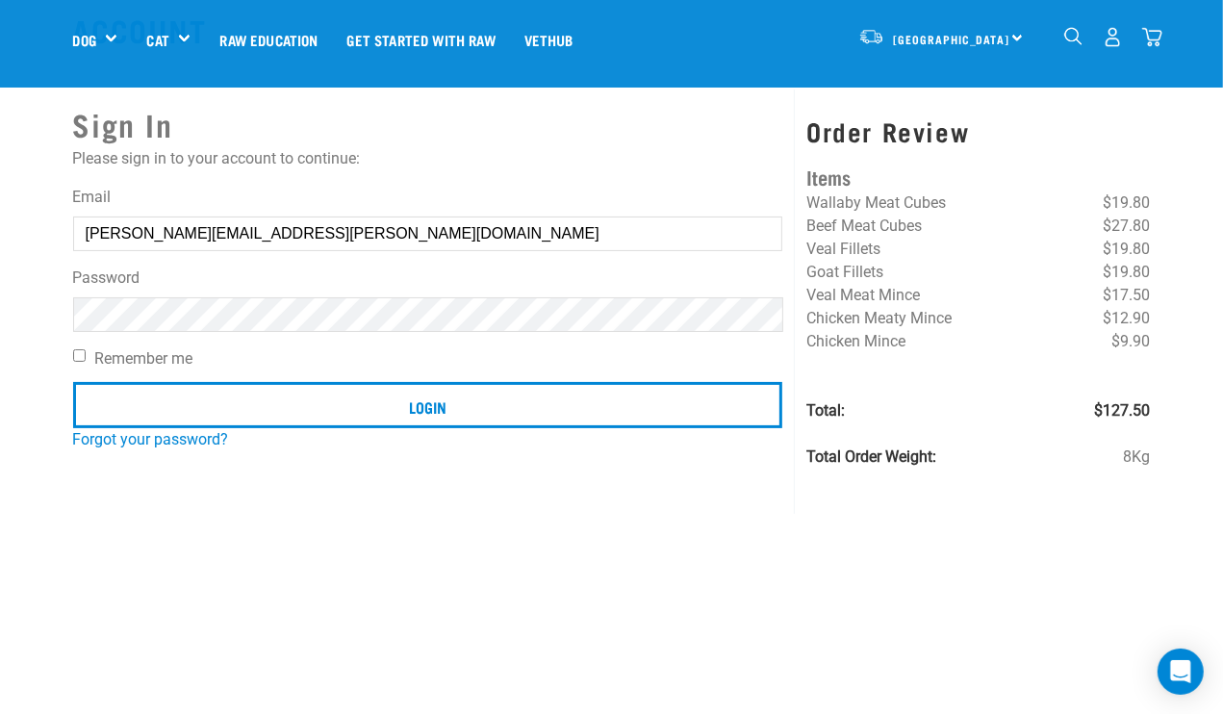
scroll to position [61, 0]
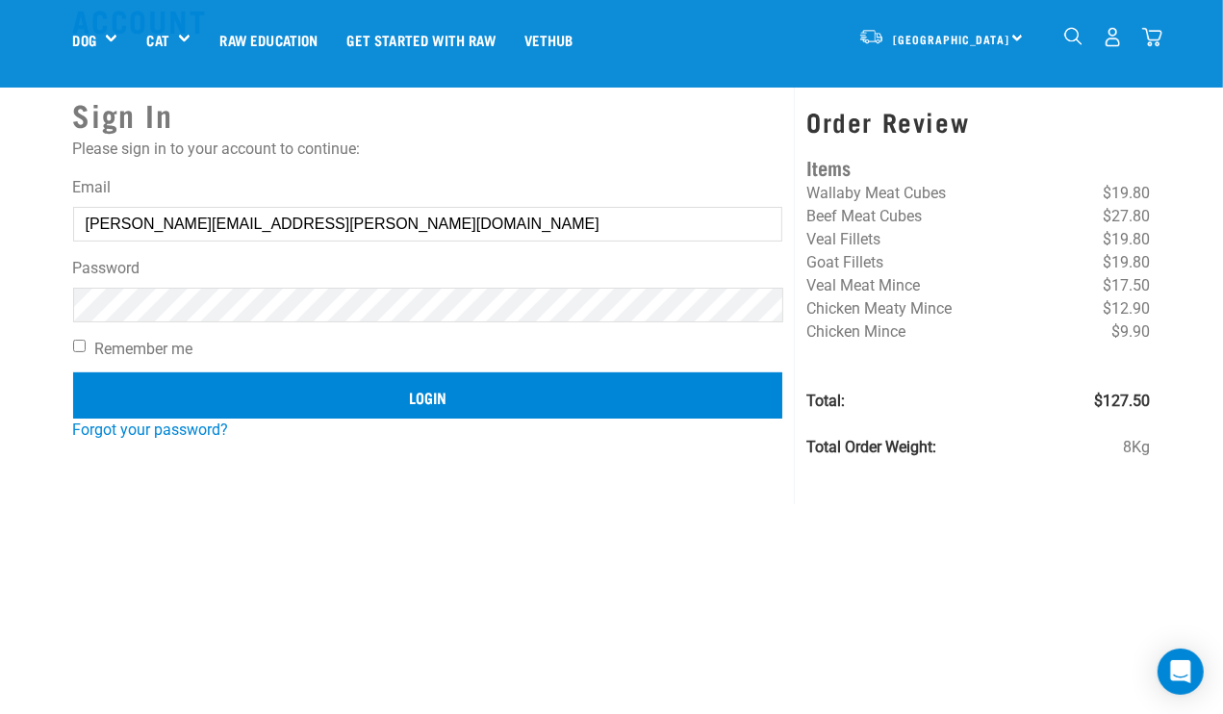
click at [406, 395] on input "Login" at bounding box center [428, 395] width 710 height 46
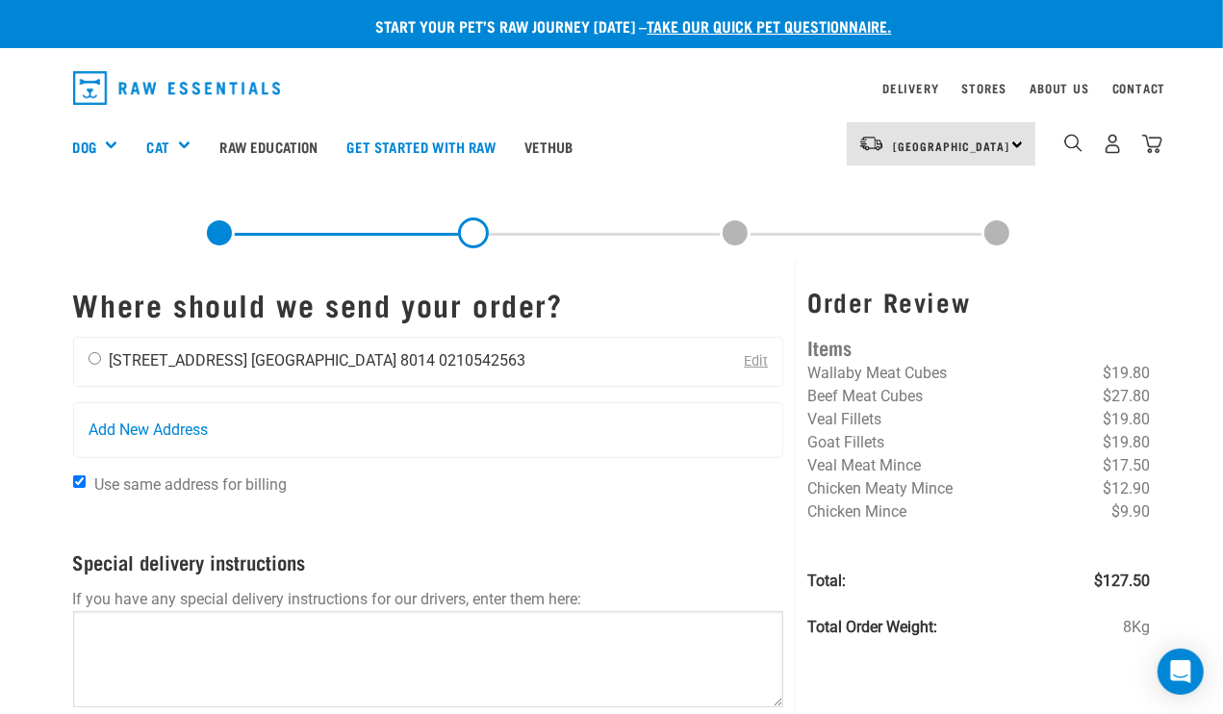
click at [94, 352] on input "radio" at bounding box center [95, 358] width 13 height 13
radio input "true"
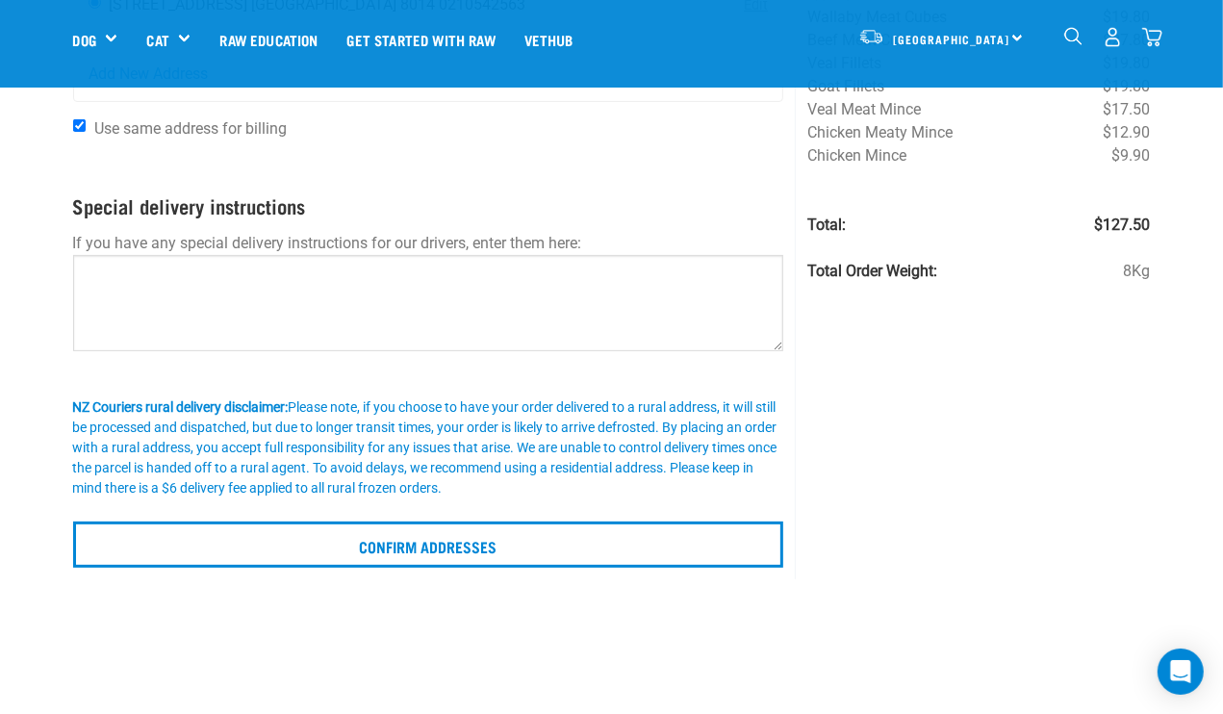
scroll to position [218, 0]
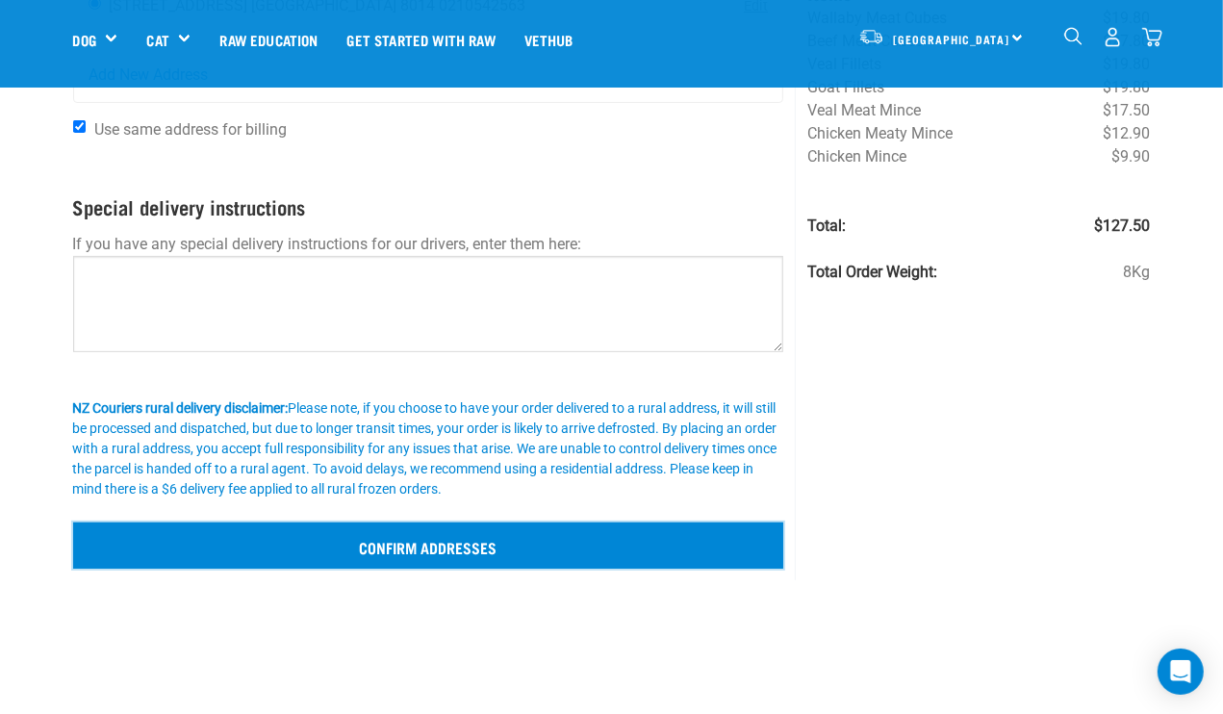
click at [291, 547] on input "Confirm addresses" at bounding box center [428, 546] width 711 height 46
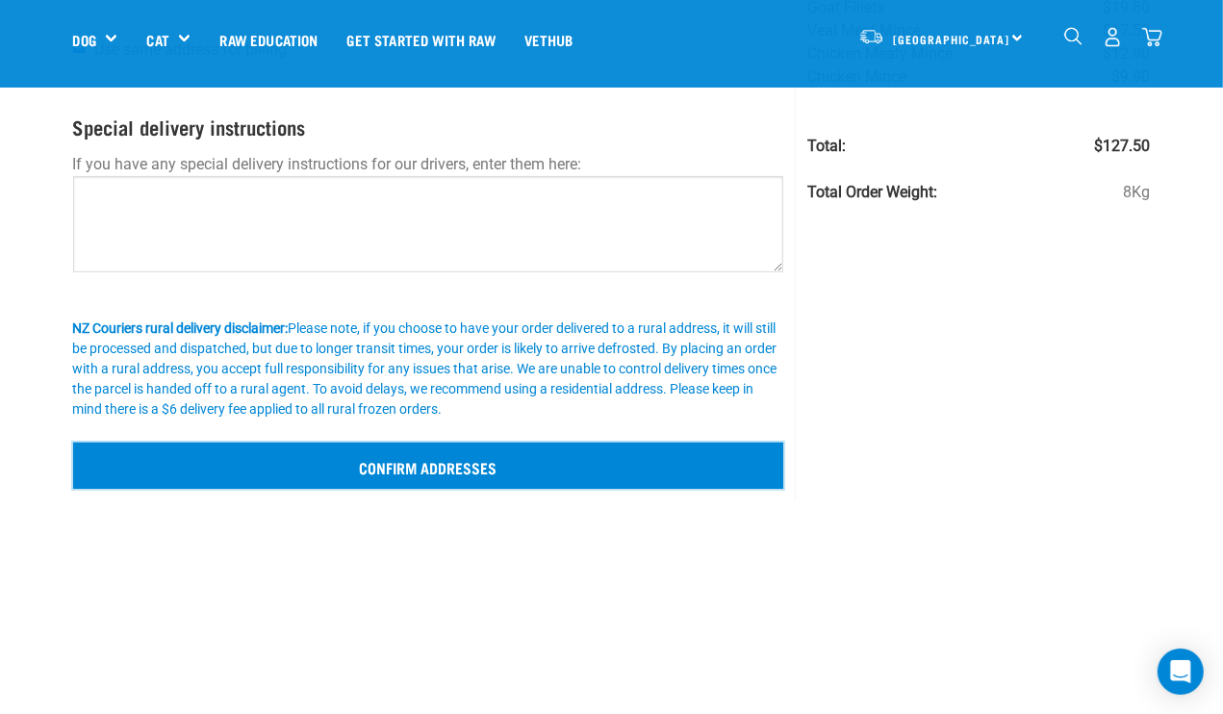
scroll to position [246, 0]
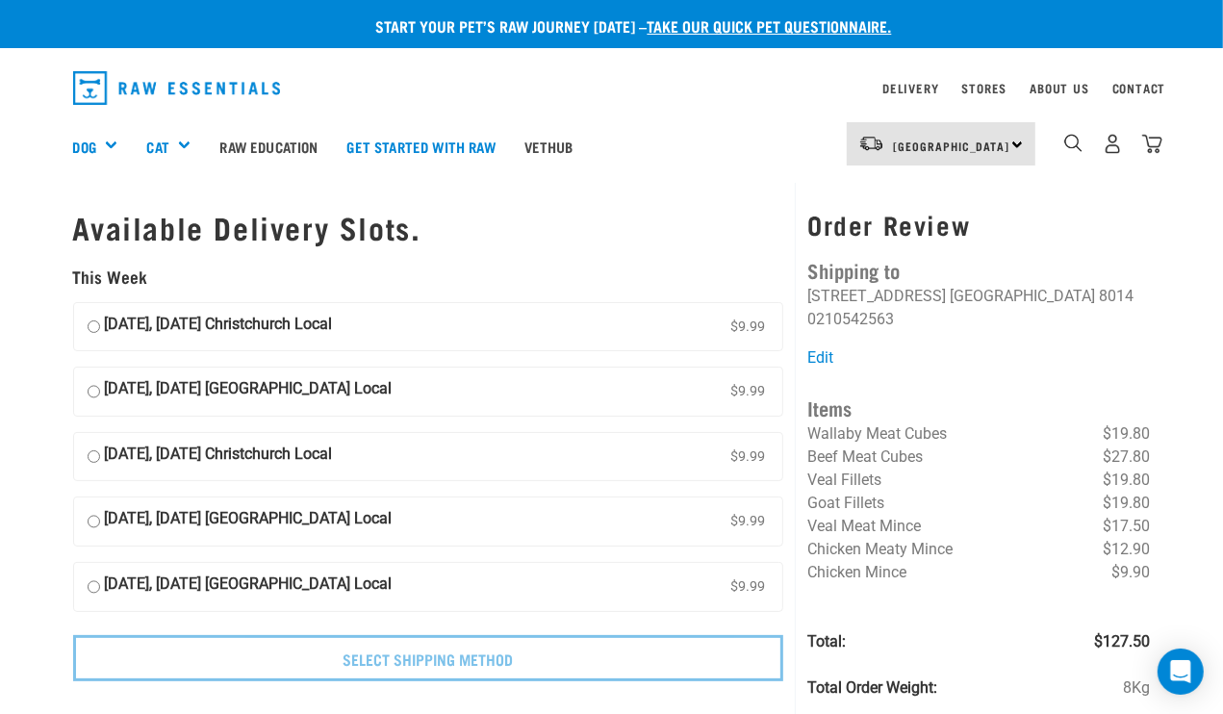
click at [269, 333] on strong "[DATE], [DATE] Christchurch Local" at bounding box center [219, 327] width 228 height 29
click at [100, 333] on input "[DATE], [DATE] [GEOGRAPHIC_DATA] Local $9.99" at bounding box center [94, 327] width 13 height 29
radio input "true"
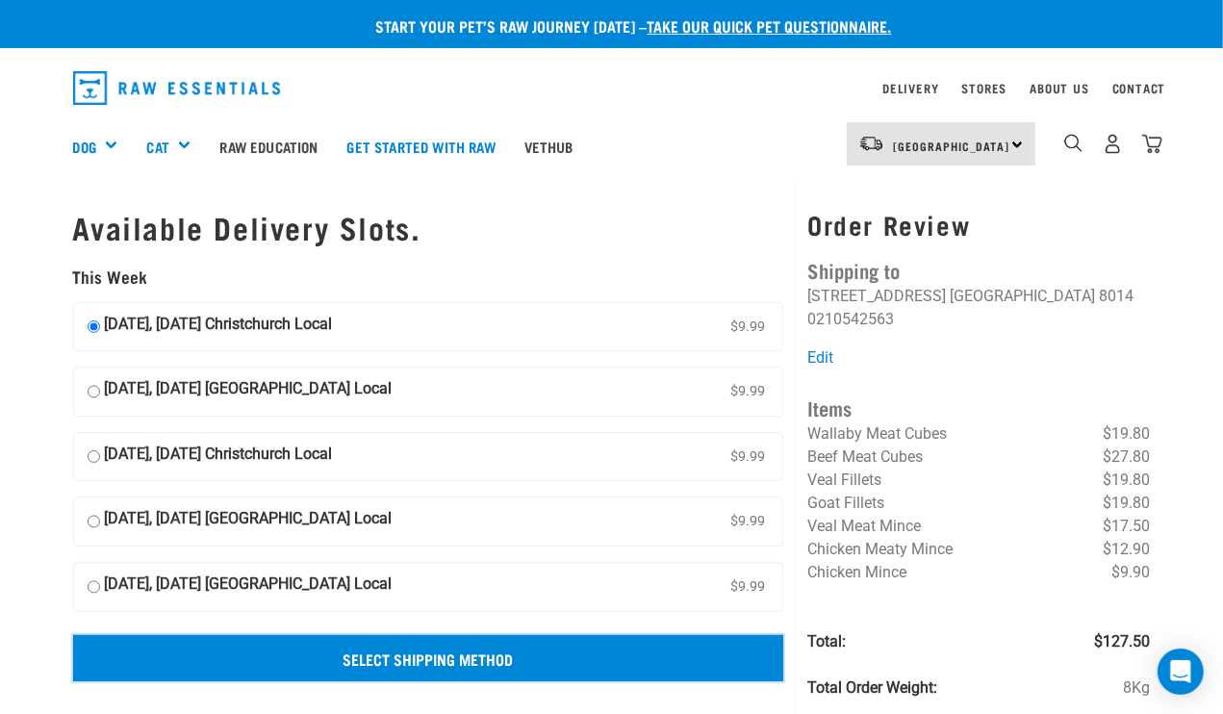
click at [356, 653] on input "Select Shipping Method" at bounding box center [428, 658] width 711 height 46
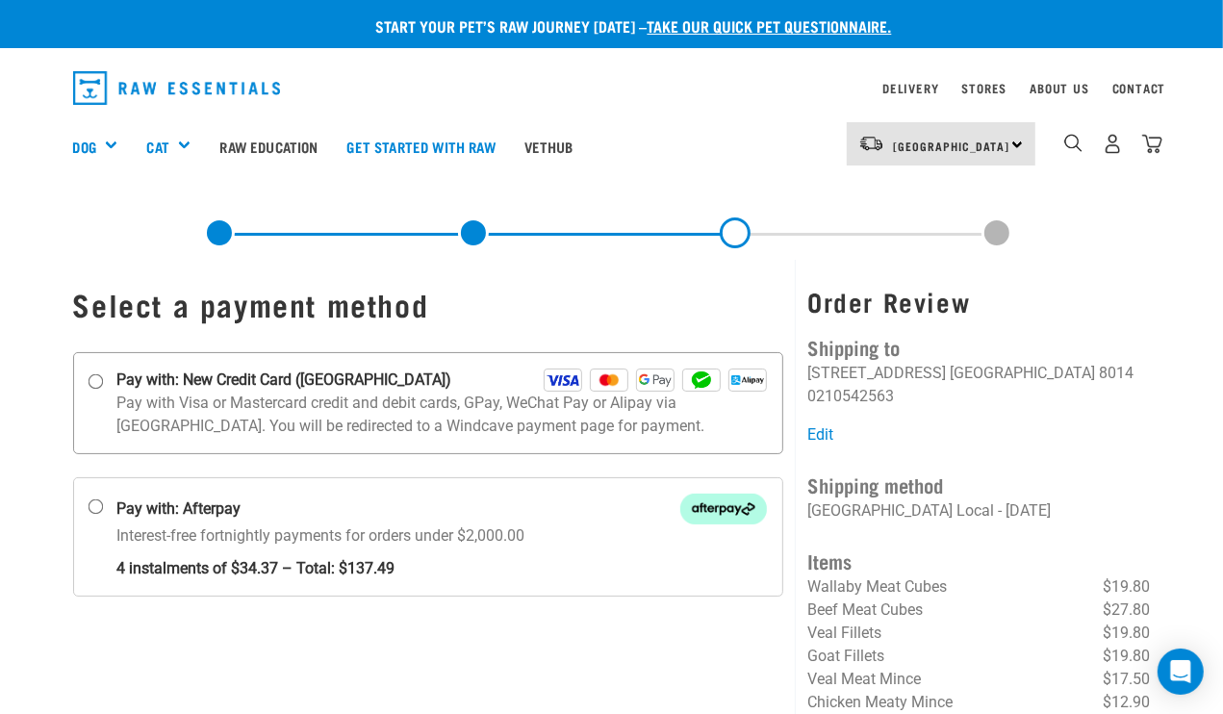
click at [279, 424] on p "Pay with Visa or Mastercard credit and debit cards, GPay, WeChat Pay or Alipay …" at bounding box center [442, 415] width 651 height 46
click at [103, 389] on input "Pay with: New Credit Card (Windcave)" at bounding box center [95, 380] width 15 height 15
radio input "true"
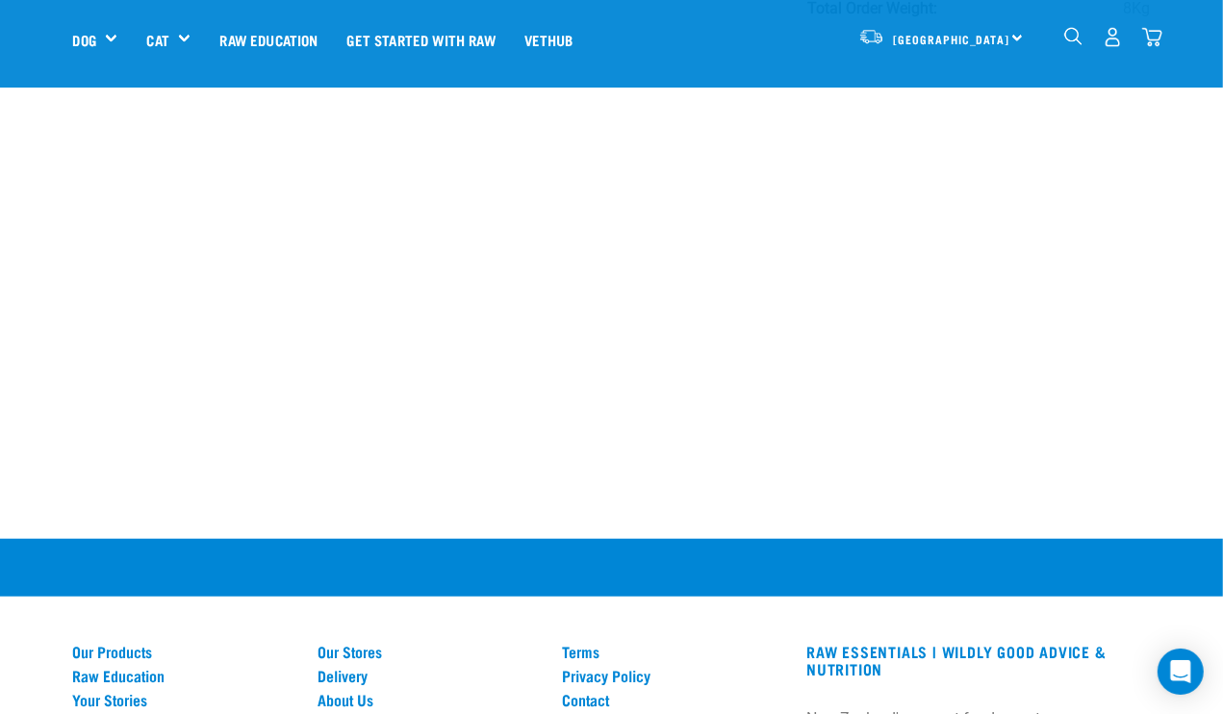
scroll to position [824, 0]
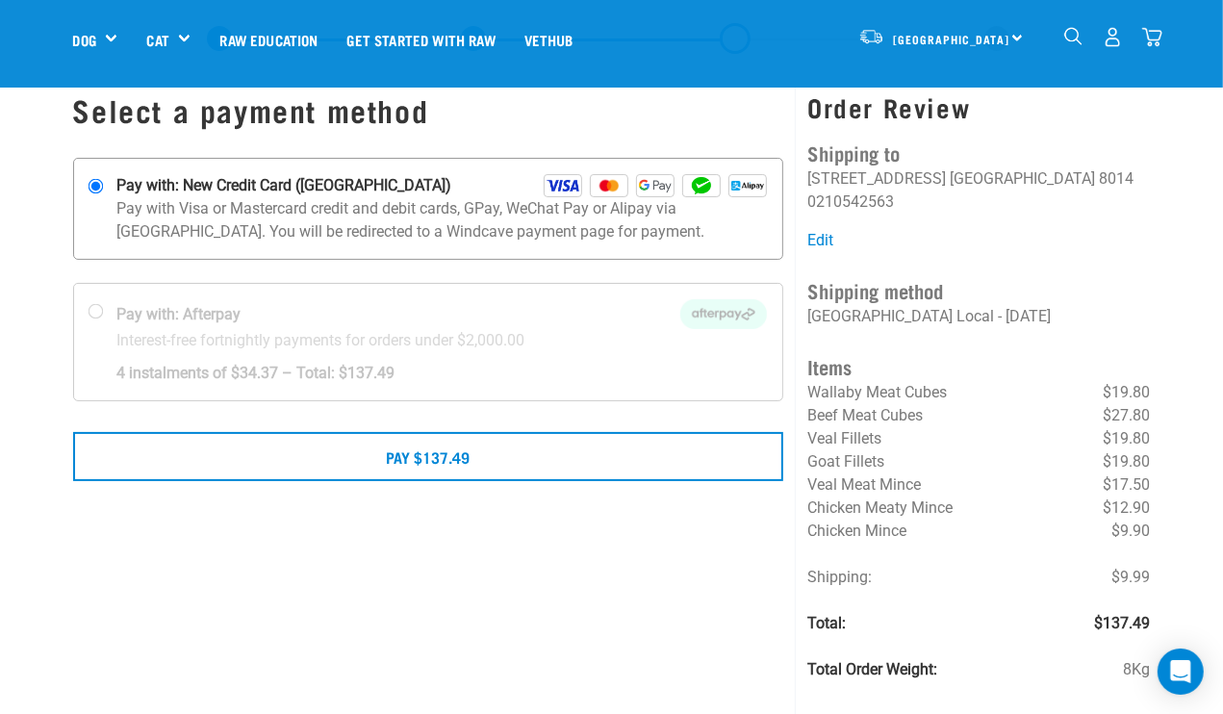
scroll to position [61, 0]
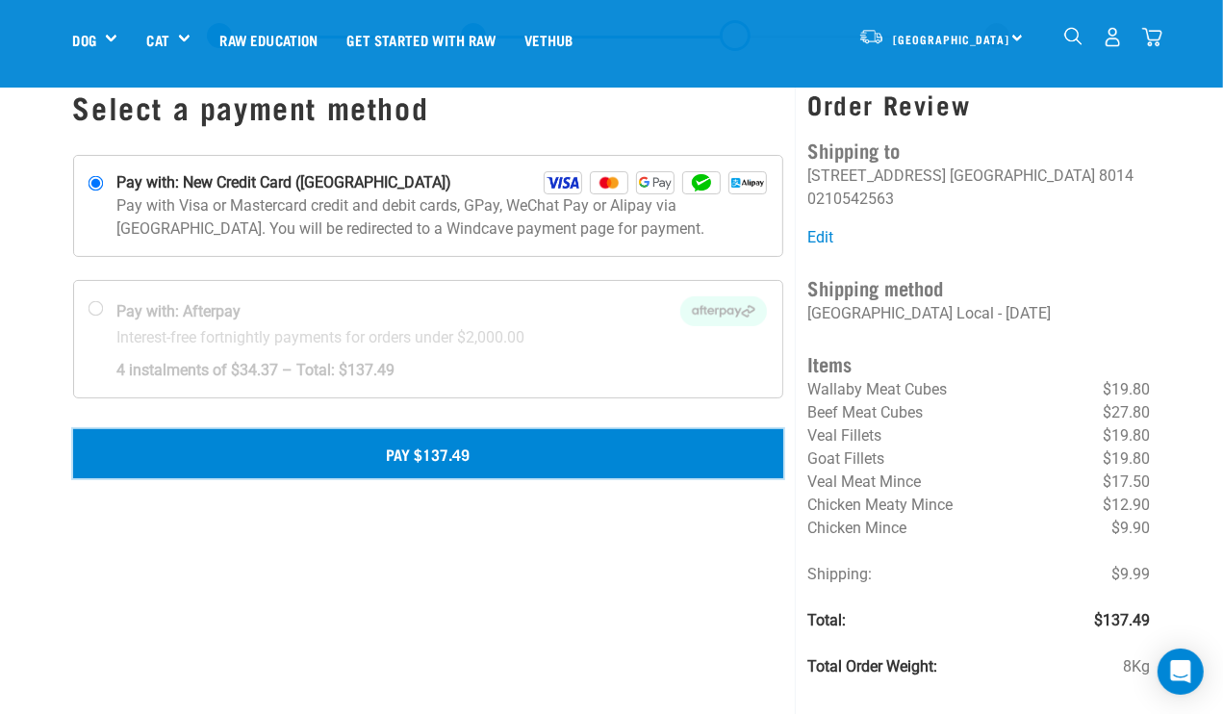
click at [365, 454] on button "Pay $137.49" at bounding box center [428, 453] width 711 height 48
